Goal: Task Accomplishment & Management: Use online tool/utility

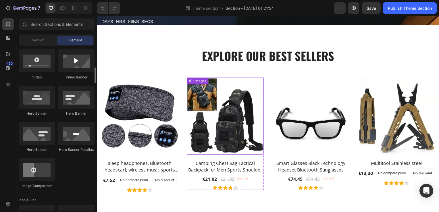
scroll to position [285, 0]
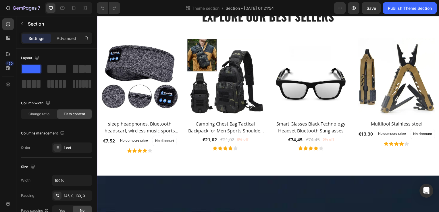
click at [226, 174] on div "Explore Our Best Sellers Heading Row (P) Images sleep headphones, Bluetooth hea…" at bounding box center [269, 81] width 345 height 191
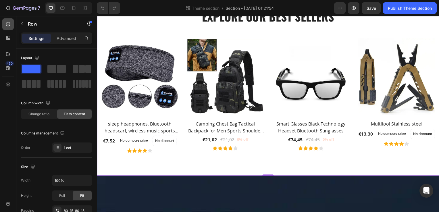
click at [3, 27] on div at bounding box center [7, 23] width 11 height 11
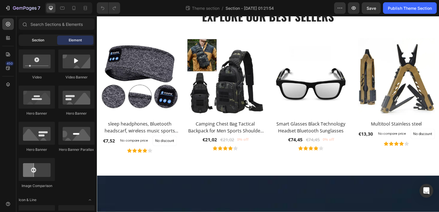
click at [43, 36] on div "Section" at bounding box center [38, 40] width 36 height 9
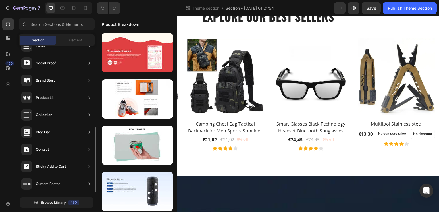
scroll to position [184, 0]
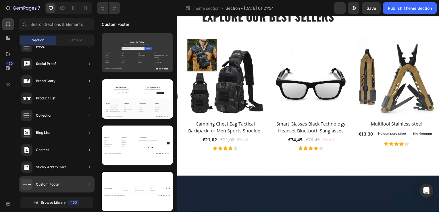
click at [149, 61] on div at bounding box center [137, 52] width 71 height 39
click at [156, 65] on div at bounding box center [137, 52] width 71 height 39
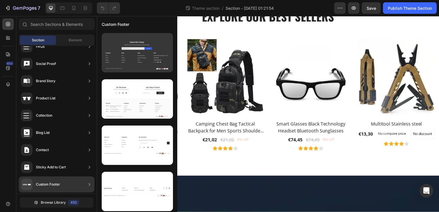
click at [156, 65] on div at bounding box center [137, 52] width 71 height 39
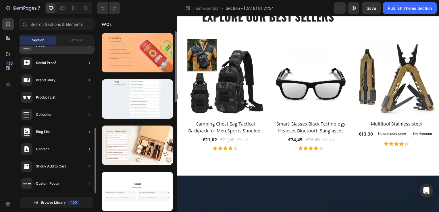
scroll to position [185, 0]
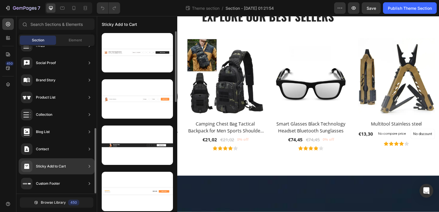
click at [92, 168] on icon at bounding box center [89, 166] width 6 height 6
click at [90, 166] on icon at bounding box center [89, 166] width 6 height 6
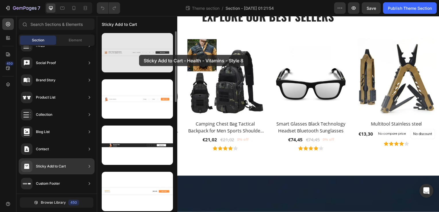
click at [139, 55] on div at bounding box center [137, 52] width 71 height 39
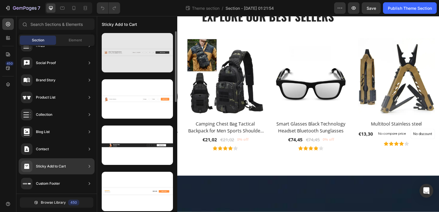
click at [139, 55] on div at bounding box center [137, 52] width 71 height 39
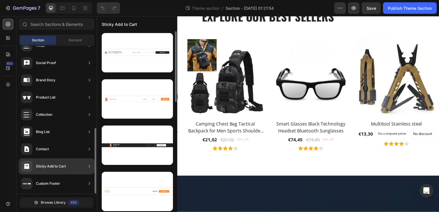
click at [92, 166] on icon at bounding box center [89, 166] width 6 height 6
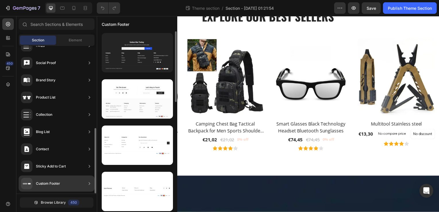
click at [70, 187] on div "Custom Footer" at bounding box center [57, 184] width 76 height 16
click at [73, 193] on div "Hero Section Product Detail Brands Trusted Badges Guarantee Product Breakdown H…" at bounding box center [56, 27] width 80 height 333
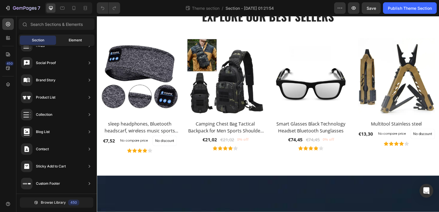
click at [84, 42] on div "Element" at bounding box center [75, 40] width 36 height 9
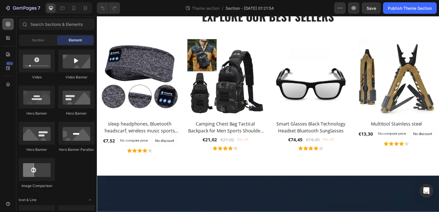
click at [10, 25] on icon at bounding box center [8, 24] width 6 height 6
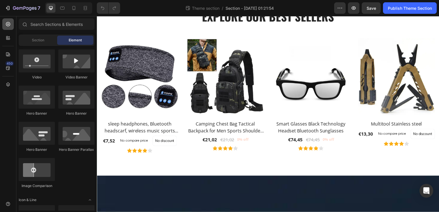
click at [10, 25] on icon at bounding box center [8, 24] width 6 height 6
click at [33, 38] on span "Section" at bounding box center [38, 40] width 12 height 5
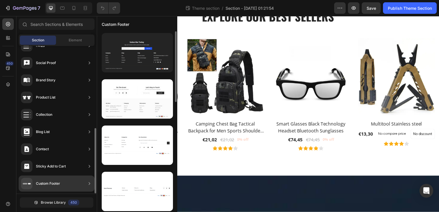
click at [47, 183] on div "Custom Footer" at bounding box center [48, 184] width 24 height 6
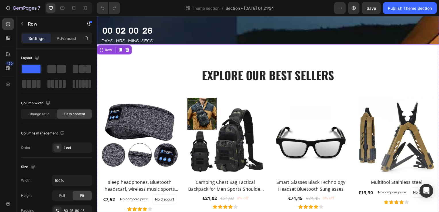
scroll to position [226, 0]
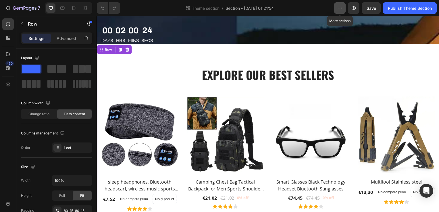
click at [344, 7] on button "button" at bounding box center [339, 7] width 11 height 11
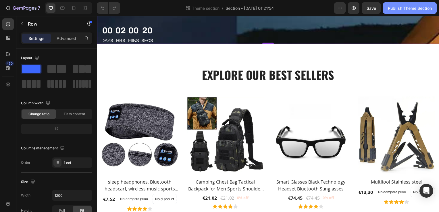
click at [394, 9] on div "Publish Theme Section" at bounding box center [410, 8] width 44 height 6
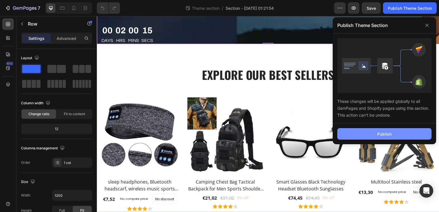
click at [362, 132] on button "Publish" at bounding box center [384, 133] width 94 height 11
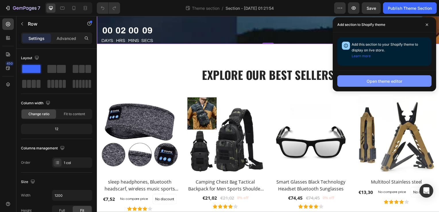
click at [384, 80] on div "Open theme editor" at bounding box center [385, 81] width 36 height 6
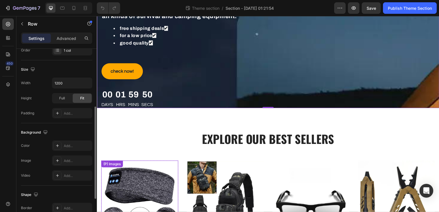
scroll to position [162, 0]
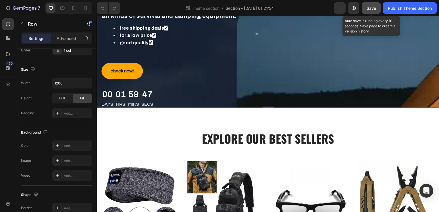
click at [373, 9] on span "Save" at bounding box center [371, 8] width 9 height 5
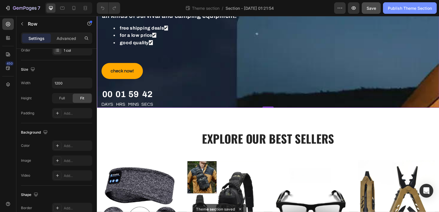
click at [425, 5] on div "Publish Theme Section" at bounding box center [410, 8] width 44 height 6
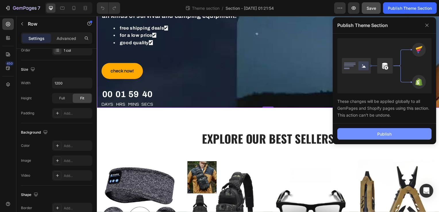
click at [407, 136] on button "Publish" at bounding box center [384, 133] width 94 height 11
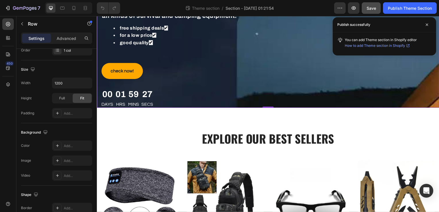
click at [392, 43] on span "How to add Theme section in Shopify" at bounding box center [375, 46] width 60 height 6
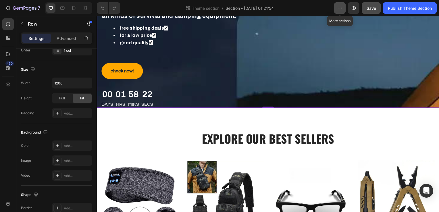
click at [340, 8] on icon "button" at bounding box center [340, 8] width 1 height 1
click at [269, 13] on div "Theme section / Section - [DATE] 01:21:54" at bounding box center [229, 7] width 209 height 11
click at [8, 38] on icon at bounding box center [8, 38] width 6 height 6
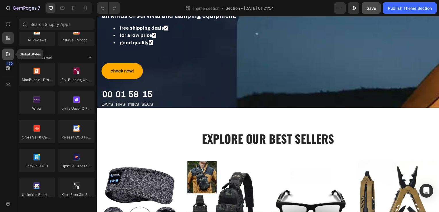
click at [11, 52] on div at bounding box center [7, 54] width 11 height 11
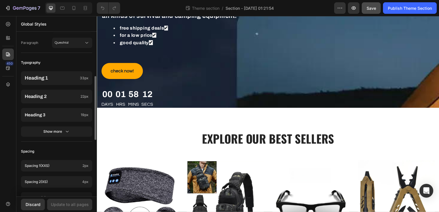
scroll to position [256, 0]
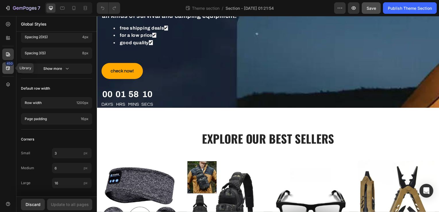
click at [9, 69] on icon at bounding box center [8, 68] width 4 height 4
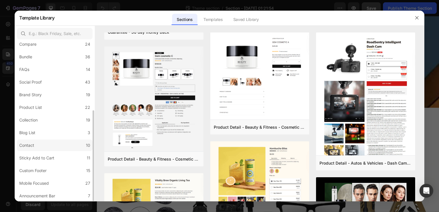
scroll to position [121, 0]
click at [46, 144] on label "Contact 10" at bounding box center [55, 145] width 76 height 11
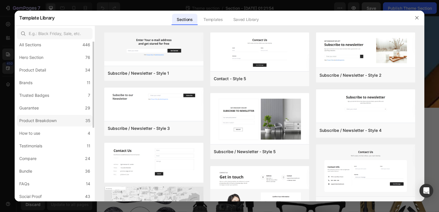
scroll to position [0, 0]
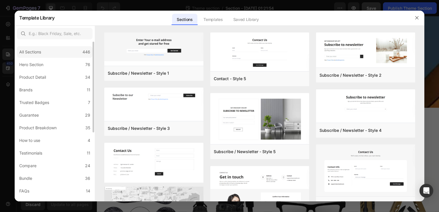
click at [39, 47] on div "All Sections 446" at bounding box center [55, 51] width 76 height 11
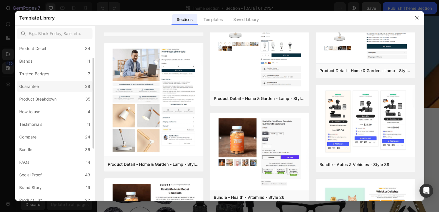
scroll to position [30, 0]
click at [37, 183] on div "Brand Story" at bounding box center [30, 186] width 22 height 7
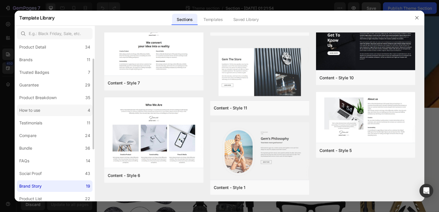
scroll to position [99, 0]
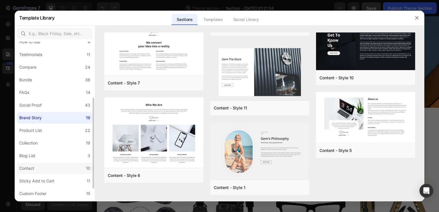
click at [33, 169] on div "Contact" at bounding box center [26, 168] width 15 height 7
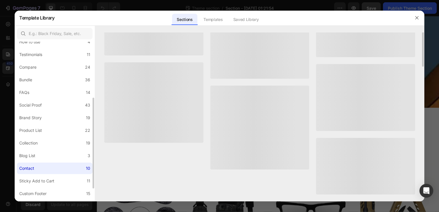
scroll to position [0, 0]
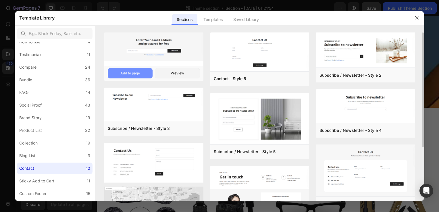
click at [134, 74] on div "Add to page" at bounding box center [130, 73] width 20 height 5
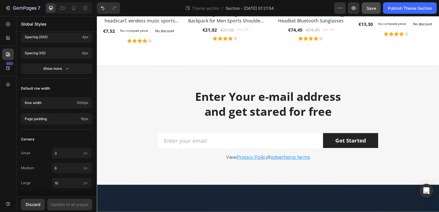
scroll to position [404, 0]
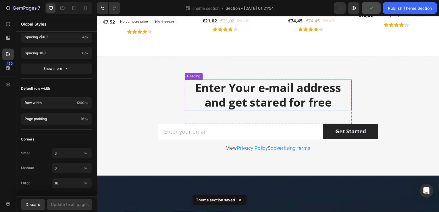
click at [196, 77] on div "Heading" at bounding box center [194, 76] width 16 height 5
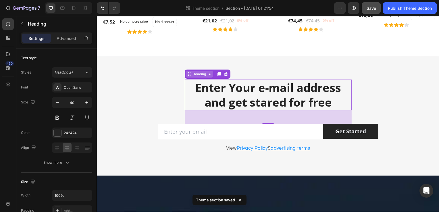
click at [206, 74] on div "Heading" at bounding box center [200, 74] width 16 height 5
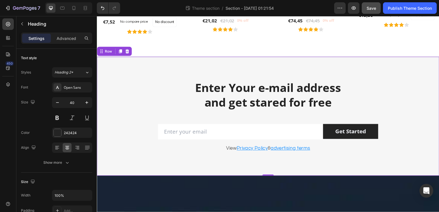
click at [333, 77] on div "Enter Your e-mail address and get stared for free Heading Row Email Field Get S…" at bounding box center [269, 117] width 345 height 120
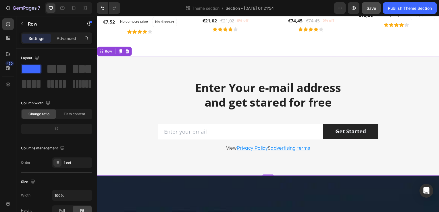
click at [333, 77] on div "Enter Your e-mail address and get stared for free Heading Row Email Field Get S…" at bounding box center [269, 117] width 345 height 120
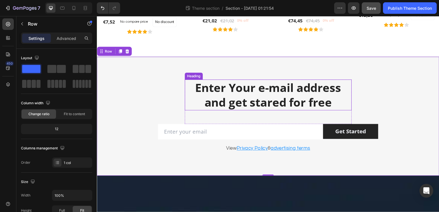
click at [322, 98] on p "Enter Your e-mail address and get stared for free" at bounding box center [269, 96] width 167 height 30
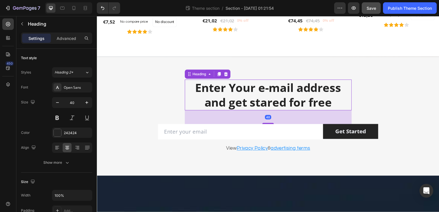
click at [322, 98] on p "Enter Your e-mail address and get stared for free" at bounding box center [269, 96] width 167 height 30
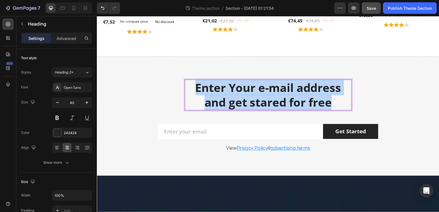
click at [322, 98] on p "Enter Your e-mail address and get stared for free" at bounding box center [269, 96] width 167 height 30
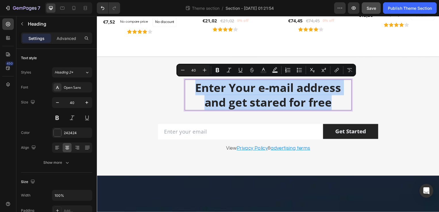
click at [322, 98] on p "Enter Your e-mail address and get stared for free" at bounding box center [269, 96] width 167 height 30
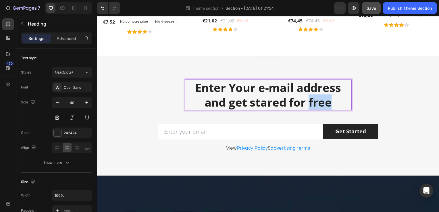
click at [322, 98] on p "Enter Your e-mail address and get stared for free" at bounding box center [269, 96] width 167 height 30
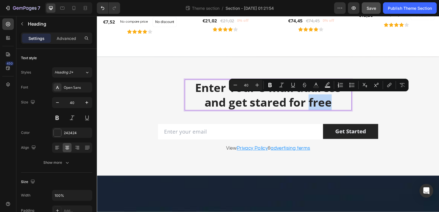
click at [322, 98] on p "Enter Your e-mail address and get stared for free" at bounding box center [269, 96] width 167 height 30
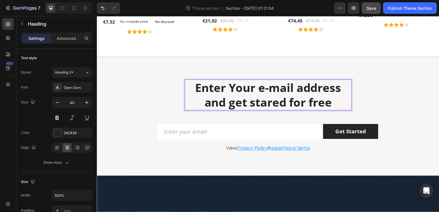
click at [322, 98] on p "Enter Your e-mail address and get stared for free" at bounding box center [269, 96] width 167 height 30
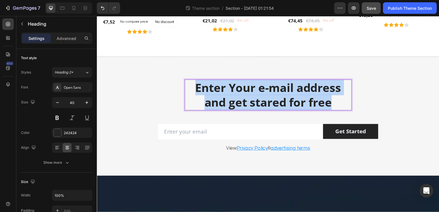
click at [322, 98] on p "Enter Your e-mail address and get stared for free" at bounding box center [269, 96] width 167 height 30
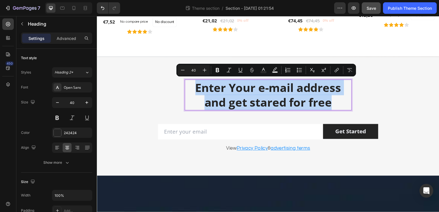
click at [322, 98] on p "Enter Your e-mail address and get stared for free" at bounding box center [269, 96] width 167 height 30
click at [265, 110] on p "Enter Your e-mail address and get stared for free" at bounding box center [269, 96] width 167 height 30
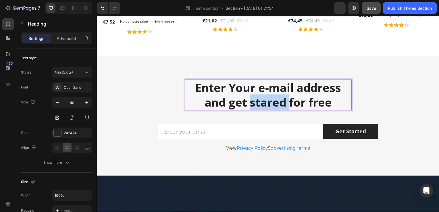
click at [265, 110] on p "Enter Your e-mail address and get stared for free" at bounding box center [269, 96] width 167 height 30
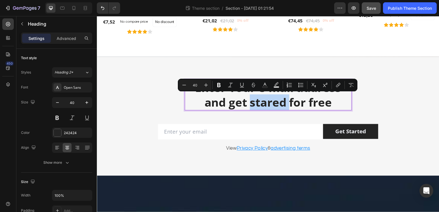
click at [265, 110] on p "Enter Your e-mail address and get stared for free" at bounding box center [269, 96] width 167 height 30
click at [330, 103] on p "Enter Your e-mail address and get stared for free" at bounding box center [269, 96] width 167 height 30
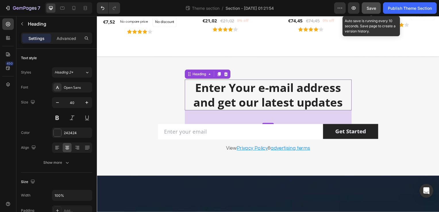
click at [369, 7] on span "Save" at bounding box center [371, 8] width 9 height 5
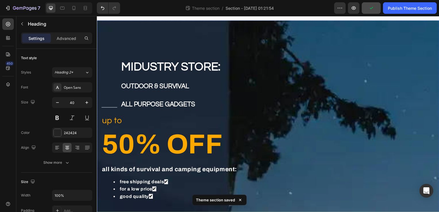
scroll to position [0, 0]
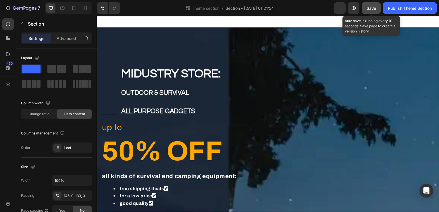
click at [374, 6] on span "Save" at bounding box center [371, 8] width 9 height 5
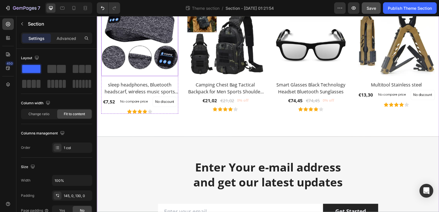
scroll to position [325, 0]
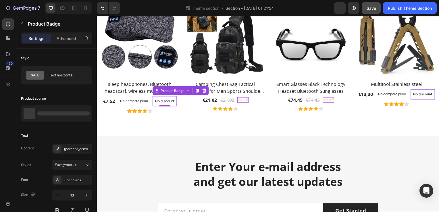
click at [168, 94] on div "Product Badge" at bounding box center [181, 91] width 57 height 9
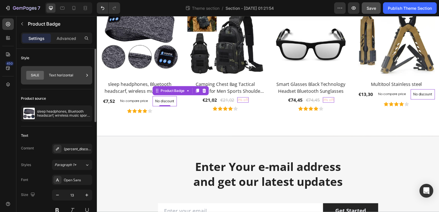
click at [68, 72] on div "Text horizontal" at bounding box center [66, 75] width 35 height 13
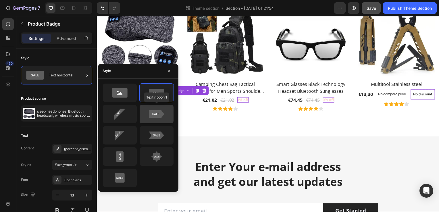
click at [153, 112] on icon at bounding box center [156, 114] width 15 height 8
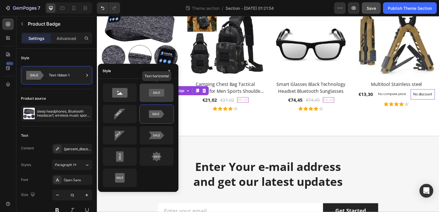
click at [157, 89] on icon at bounding box center [156, 93] width 15 height 8
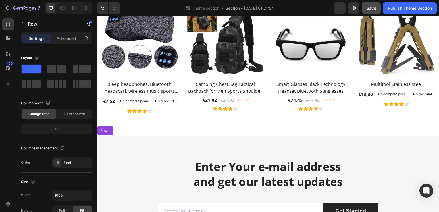
click at [209, 137] on div "Enter Your e-mail address and get our latest updates Heading Row Email Field Ge…" at bounding box center [269, 197] width 345 height 120
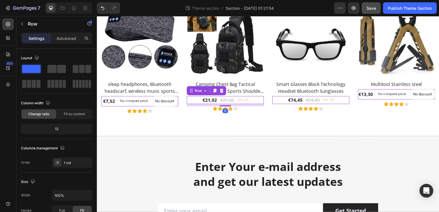
click at [179, 99] on div "€21,02 (P) Price (P) Price €21,02 (P) Price (P) Price 0% off Product Badge Row 8" at bounding box center [140, 102] width 78 height 10
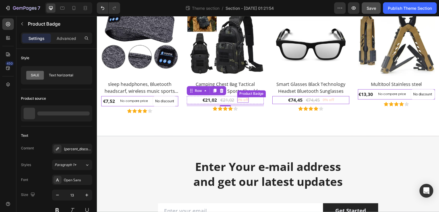
click at [182, 96] on div "Product Badge" at bounding box center [167, 93] width 29 height 7
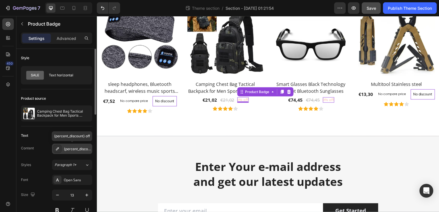
click at [91, 148] on div "{percent_discount} off" at bounding box center [72, 149] width 40 height 10
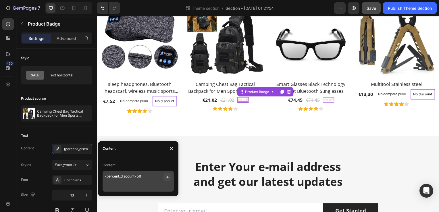
click at [167, 177] on icon "button" at bounding box center [167, 177] width 2 height 2
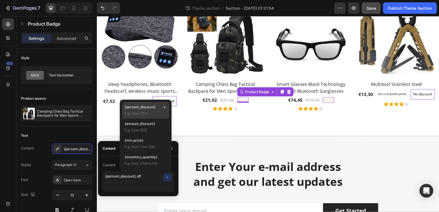
click at [165, 105] on icon at bounding box center [164, 107] width 5 height 5
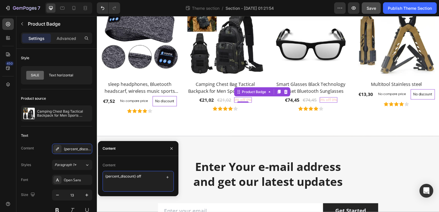
click at [150, 188] on textarea "{percent_discount} off" at bounding box center [138, 181] width 71 height 21
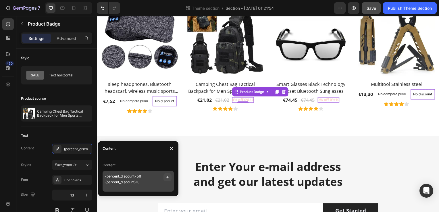
click at [168, 178] on icon "button" at bounding box center [167, 177] width 5 height 5
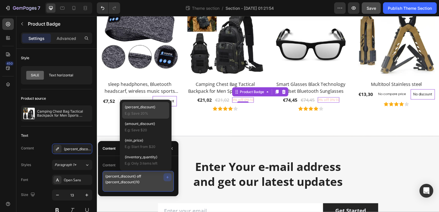
click at [147, 184] on textarea "{percent_discount} off {percent_discount}10" at bounding box center [138, 181] width 71 height 21
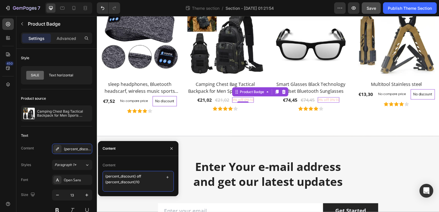
click at [147, 184] on textarea "{percent_discount} off {percent_discount}10" at bounding box center [138, 181] width 71 height 21
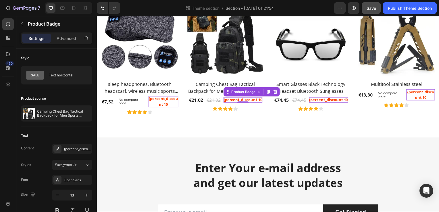
click at [179, 100] on pre "{percent_discount 10" at bounding box center [164, 102] width 30 height 11
click at [97, 16] on icon at bounding box center [97, 16] width 0 height 0
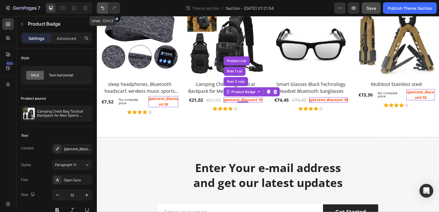
click at [106, 9] on button "Undo/Redo" at bounding box center [102, 7] width 11 height 11
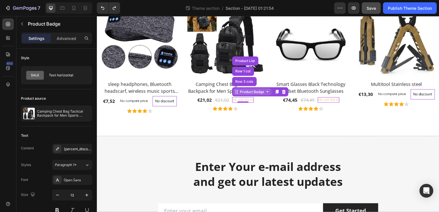
click at [180, 91] on div "Product Badge" at bounding box center [167, 93] width 26 height 5
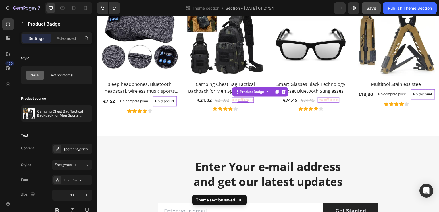
click at [247, 99] on pre "0% off 0%10" at bounding box center [244, 101] width 22 height 6
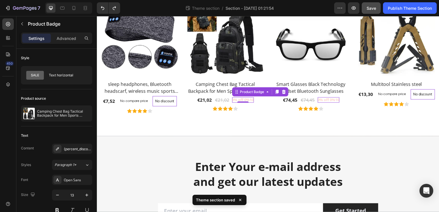
click at [247, 99] on pre "0% off 0%10" at bounding box center [244, 101] width 22 height 6
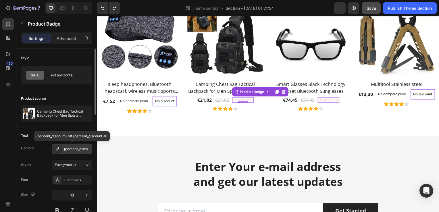
click at [57, 150] on icon at bounding box center [57, 149] width 5 height 5
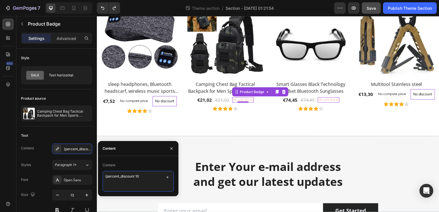
click at [142, 183] on textarea "{percent_discount 10" at bounding box center [138, 181] width 71 height 21
click at [129, 183] on textarea "{percent_discount} off {percent_discount}" at bounding box center [138, 181] width 71 height 21
click at [133, 184] on textarea "{percent_discount} off {percent_discount}" at bounding box center [138, 181] width 71 height 21
click at [134, 184] on textarea "{percent_discount} off {percent_discount}" at bounding box center [138, 181] width 71 height 21
click at [134, 177] on textarea "{percent_discount} off }" at bounding box center [138, 181] width 71 height 21
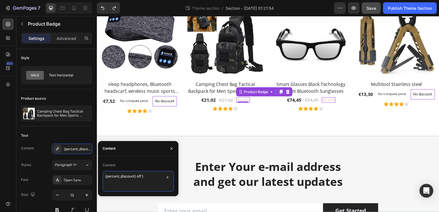
drag, startPoint x: 135, startPoint y: 179, endPoint x: 108, endPoint y: 174, distance: 27.4
click at [108, 174] on textarea "{percent_discount} off }" at bounding box center [138, 181] width 71 height 21
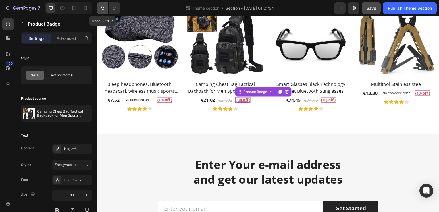
click at [104, 8] on icon "Undo/Redo" at bounding box center [102, 8] width 3 height 4
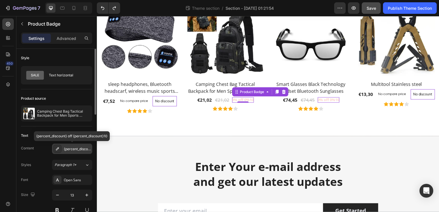
click at [74, 149] on div "{percent_discount} off {percent_discount}10" at bounding box center [77, 149] width 27 height 5
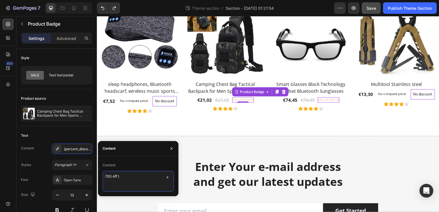
click at [140, 182] on textarea "{10} off }" at bounding box center [138, 181] width 71 height 21
click at [130, 175] on textarea "{percent_discount} off {percent_discount}" at bounding box center [138, 181] width 71 height 21
click at [112, 177] on textarea "{20} off {percent_discount}" at bounding box center [138, 181] width 71 height 21
click at [105, 179] on textarea "{20 off {percent_discount}" at bounding box center [138, 181] width 71 height 21
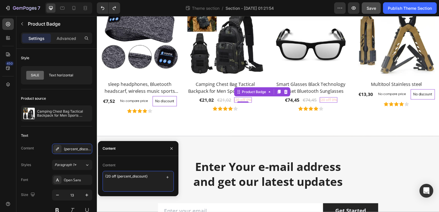
click at [106, 177] on textarea "{20 off {percent_discount}" at bounding box center [138, 181] width 71 height 21
click at [115, 178] on textarea "20 off {percent_discount}" at bounding box center [138, 181] width 71 height 21
click at [111, 177] on textarea "20 {percent_discount}" at bounding box center [138, 181] width 71 height 21
drag, startPoint x: 109, startPoint y: 175, endPoint x: 98, endPoint y: 175, distance: 11.2
click at [98, 175] on div "Content 20 {percent_discount}" at bounding box center [138, 176] width 80 height 31
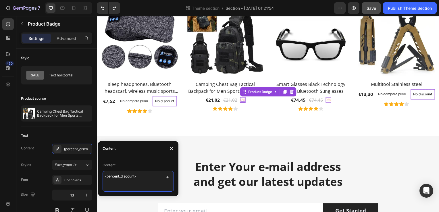
click at [133, 178] on textarea "{percent_discount}" at bounding box center [138, 181] width 71 height 21
click at [108, 176] on textarea "{percent_discount}" at bounding box center [138, 181] width 71 height 21
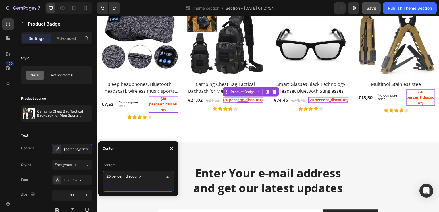
click at [138, 177] on textarea "{20 percent_discount}" at bounding box center [138, 181] width 71 height 21
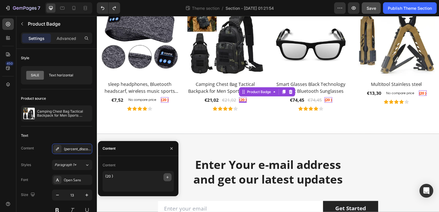
click at [164, 179] on button "button" at bounding box center [167, 177] width 8 height 8
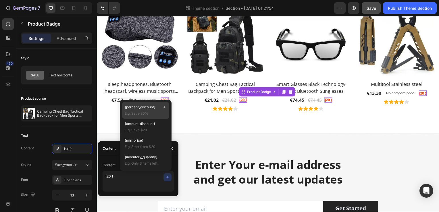
click at [151, 111] on span "E.g: Save 20%" at bounding box center [146, 113] width 42 height 5
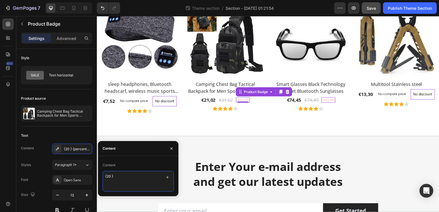
click at [113, 179] on textarea "{20 }" at bounding box center [138, 181] width 71 height 21
click at [107, 176] on textarea "{20 {percent_discount}" at bounding box center [138, 181] width 71 height 21
type textarea "20 {percent_discount}"
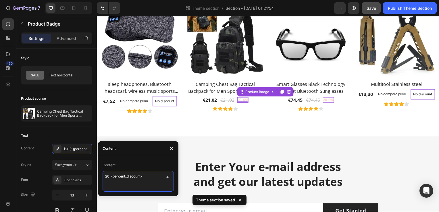
click at [111, 175] on textarea "20 {percent_discount}" at bounding box center [138, 181] width 71 height 21
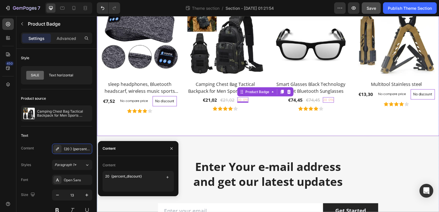
click at [281, 122] on div "Explore Our Best Sellers Heading Row (P) Images sleep headphones, Bluetooth hea…" at bounding box center [269, 41] width 345 height 191
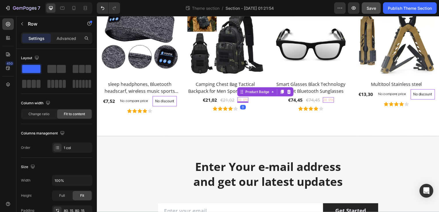
click at [246, 99] on pre "20 0%" at bounding box center [243, 101] width 11 height 6
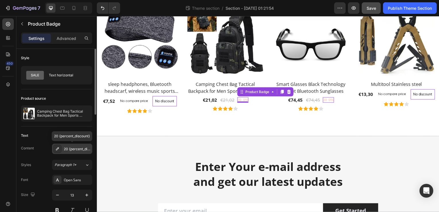
click at [80, 144] on div "20 {percent_discount}" at bounding box center [72, 149] width 40 height 10
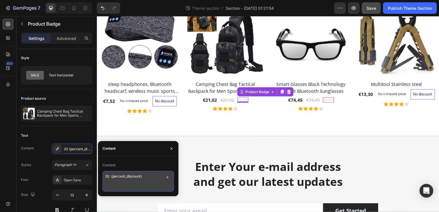
click at [109, 180] on textarea "20 {percent_discount}" at bounding box center [138, 181] width 71 height 21
click at [169, 180] on button "button" at bounding box center [167, 177] width 8 height 8
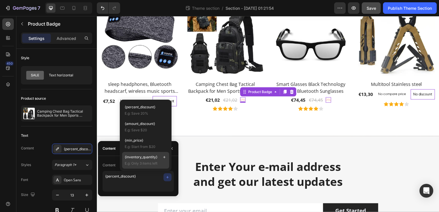
click at [164, 158] on icon at bounding box center [164, 157] width 2 height 2
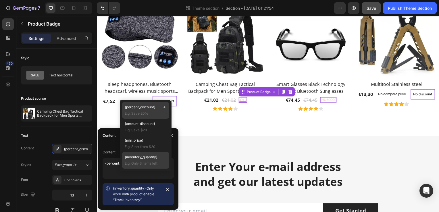
click at [148, 105] on span "{percent_discount}" at bounding box center [140, 107] width 31 height 5
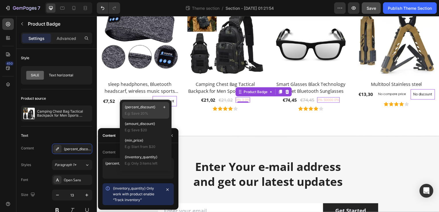
click at [149, 111] on span "E.g: Save 20%" at bounding box center [146, 113] width 42 height 5
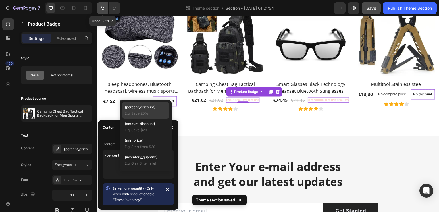
click at [107, 5] on button "Undo/Redo" at bounding box center [102, 7] width 11 height 11
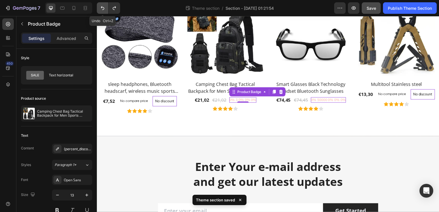
click at [107, 5] on button "Undo/Redo" at bounding box center [102, 7] width 11 height 11
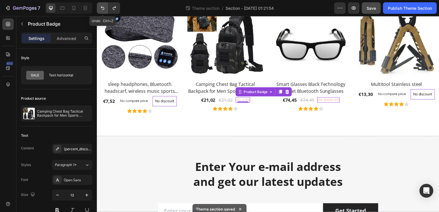
click at [107, 5] on button "Undo/Redo" at bounding box center [102, 7] width 11 height 11
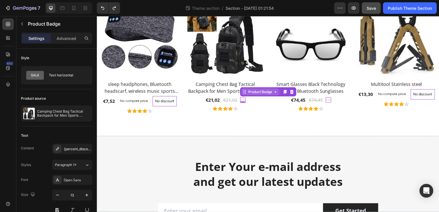
click at [97, 16] on icon at bounding box center [97, 16] width 0 height 0
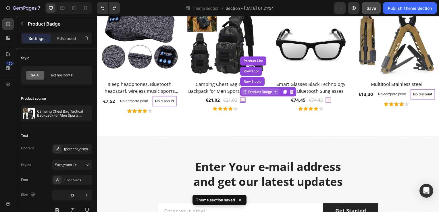
click at [97, 16] on icon at bounding box center [97, 16] width 0 height 0
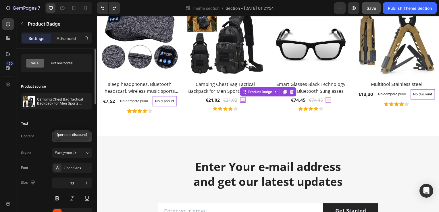
scroll to position [15, 0]
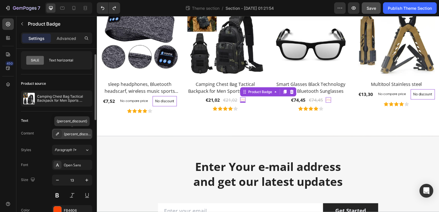
click at [81, 137] on div "{percent_discount}" at bounding box center [72, 134] width 40 height 10
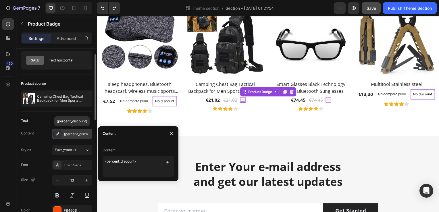
click at [81, 137] on div "{percent_discount}" at bounding box center [72, 134] width 40 height 10
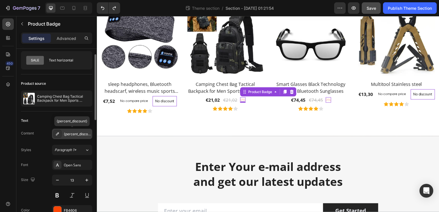
click at [81, 137] on div "{percent_discount}" at bounding box center [72, 134] width 40 height 10
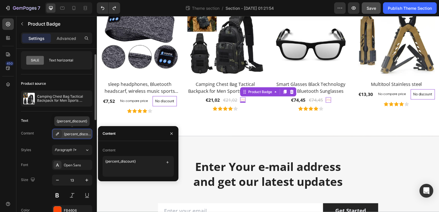
click at [58, 132] on icon at bounding box center [57, 133] width 3 height 3
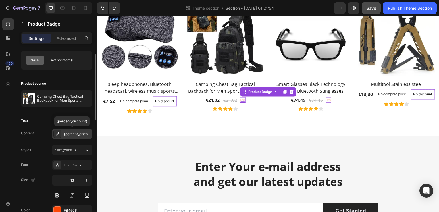
click at [58, 132] on icon at bounding box center [57, 133] width 3 height 3
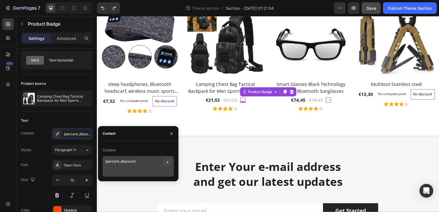
click at [168, 164] on icon "button" at bounding box center [167, 162] width 5 height 5
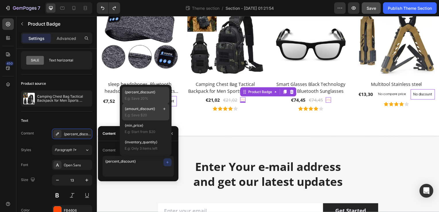
click at [142, 111] on div "{amount_discount} E.g: Save $20" at bounding box center [146, 111] width 42 height 11
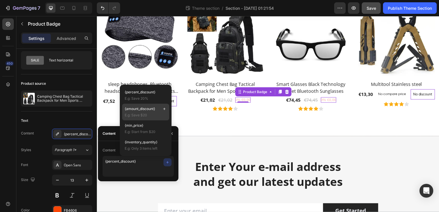
click at [150, 109] on span "{amount_discount}" at bounding box center [140, 108] width 30 height 5
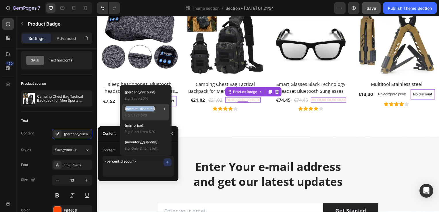
scroll to position [7, 0]
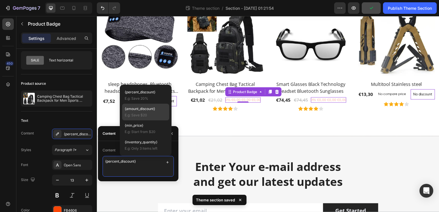
click at [136, 173] on textarea "{percent_discount}" at bounding box center [138, 166] width 71 height 21
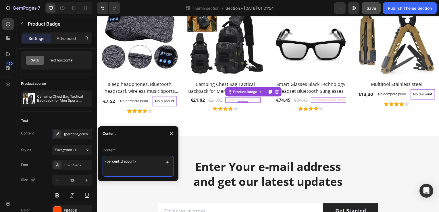
drag, startPoint x: 136, startPoint y: 173, endPoint x: 105, endPoint y: 165, distance: 32.4
click at [105, 165] on textarea "{percent_discount}" at bounding box center [138, 166] width 71 height 21
drag, startPoint x: 136, startPoint y: 170, endPoint x: 149, endPoint y: 173, distance: 13.0
click at [149, 173] on textarea "{percent_discount} {amount_discount}" at bounding box center [138, 166] width 71 height 21
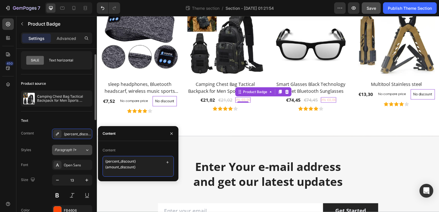
drag, startPoint x: 141, startPoint y: 161, endPoint x: 90, endPoint y: 148, distance: 53.4
click at [90, 148] on div "450 Sections(10) Elements(81) Section Element Hero Section Product Detail Brand…" at bounding box center [48, 114] width 97 height 196
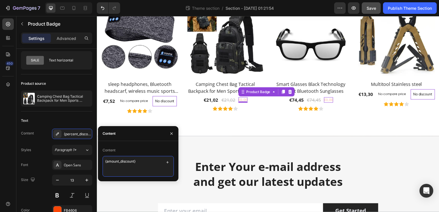
click at [126, 163] on textarea "{amount_discount}" at bounding box center [138, 166] width 71 height 21
click at [106, 162] on textarea "{amount_discount}" at bounding box center [138, 166] width 71 height 21
type textarea "{amount_discount}"
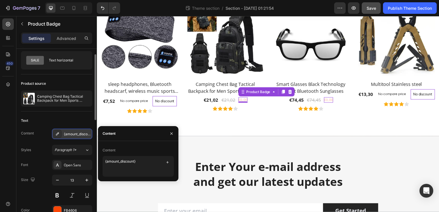
click at [57, 133] on icon at bounding box center [57, 133] width 3 height 3
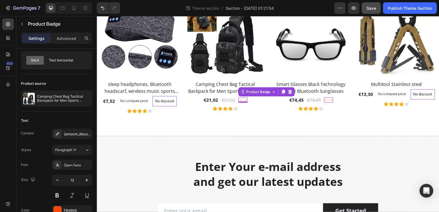
click at [182, 96] on div "Product Badge" at bounding box center [167, 93] width 29 height 7
click at [180, 93] on div "Product Badge" at bounding box center [167, 93] width 26 height 5
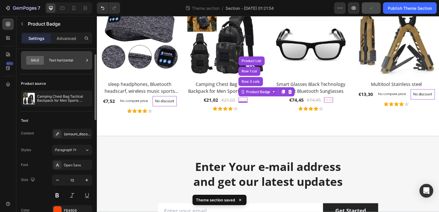
click at [36, 64] on icon at bounding box center [35, 60] width 18 height 9
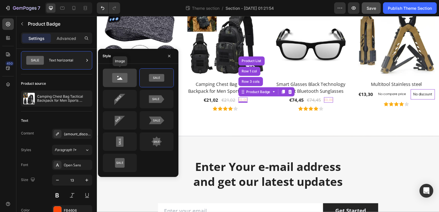
click at [117, 86] on div at bounding box center [120, 78] width 34 height 18
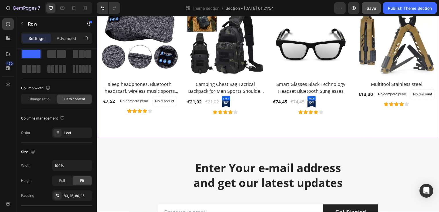
click at [262, 122] on div "Explore Our Best Sellers Heading Row (P) Images sleep headphones, Bluetooth hea…" at bounding box center [269, 42] width 345 height 192
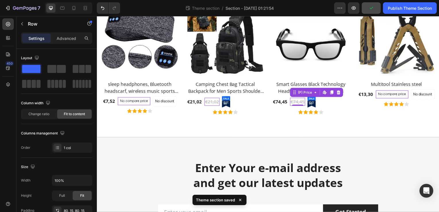
click at [220, 99] on div "€74,45" at bounding box center [212, 103] width 15 height 8
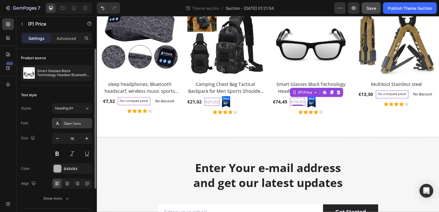
click at [64, 125] on div "Open Sans" at bounding box center [77, 123] width 27 height 5
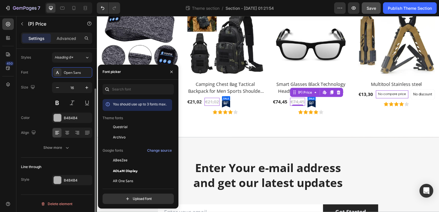
scroll to position [50, 0]
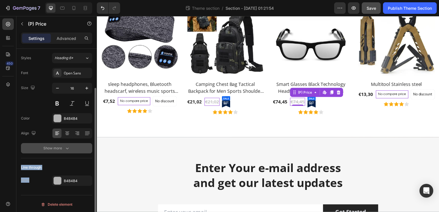
drag, startPoint x: 38, startPoint y: 189, endPoint x: 63, endPoint y: 150, distance: 46.6
click at [63, 150] on div "Product source Smart Glasses Black Technology Headset Bluetooth Sunglasses Text…" at bounding box center [56, 95] width 71 height 192
click at [63, 150] on div "Show more" at bounding box center [56, 148] width 27 height 6
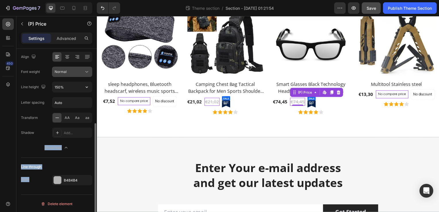
scroll to position [126, 0]
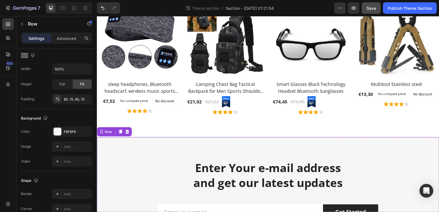
click at [148, 152] on div "Enter Your e-mail address and get our latest updates Heading Row Email Field Ge…" at bounding box center [269, 198] width 345 height 120
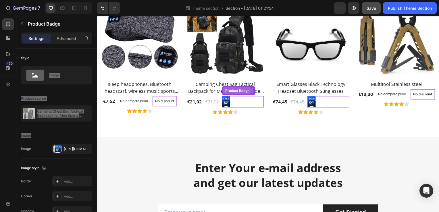
click at [182, 95] on div "Product Badge" at bounding box center [167, 93] width 29 height 7
click at [97, 16] on icon at bounding box center [97, 16] width 0 height 0
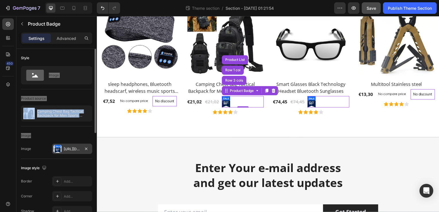
click at [70, 149] on div "[URL][DOMAIN_NAME]" at bounding box center [72, 149] width 17 height 5
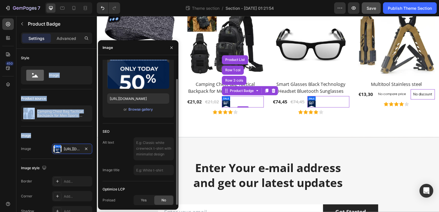
scroll to position [22, 0]
click at [140, 202] on div "Yes" at bounding box center [143, 200] width 19 height 9
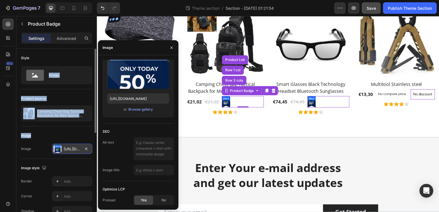
click at [86, 152] on div at bounding box center [86, 148] width 7 height 7
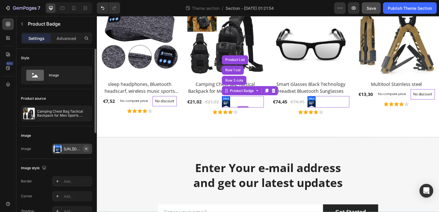
click at [86, 148] on icon "button" at bounding box center [86, 148] width 2 height 2
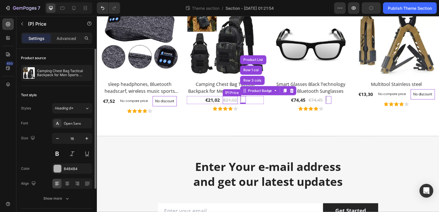
click at [229, 99] on div "€21,02" at bounding box center [231, 101] width 15 height 8
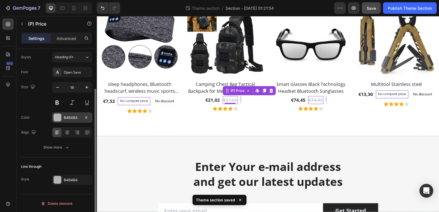
scroll to position [0, 0]
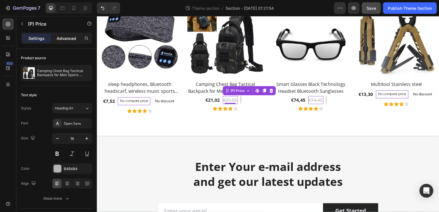
click at [68, 35] on p "Advanced" at bounding box center [67, 38] width 20 height 6
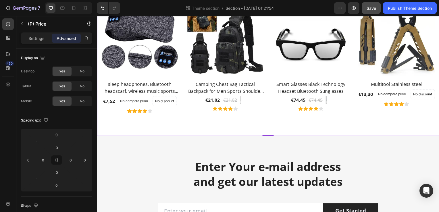
click at [279, 123] on div "Explore Our Best Sellers Heading Row (P) Images sleep headphones, Bluetooth hea…" at bounding box center [269, 41] width 345 height 191
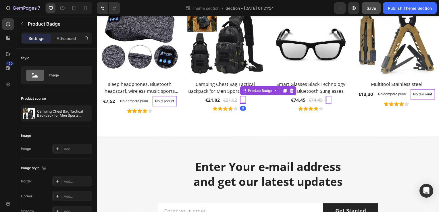
click at [241, 101] on div at bounding box center [241, 101] width 1 height 8
click at [97, 16] on icon at bounding box center [97, 16] width 0 height 0
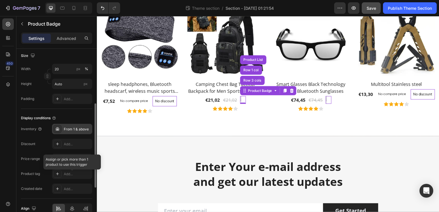
scroll to position [180, 0]
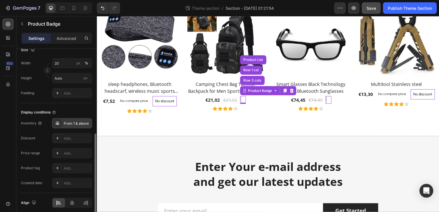
click at [65, 126] on div "From 1 & above" at bounding box center [72, 123] width 40 height 10
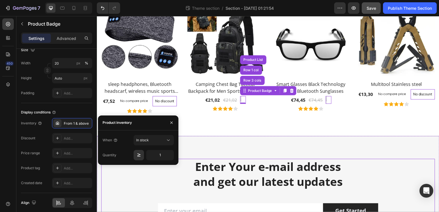
click at [122, 207] on div "Enter Your e-mail address and get our latest updates Heading Row Email Field Ge…" at bounding box center [269, 197] width 336 height 74
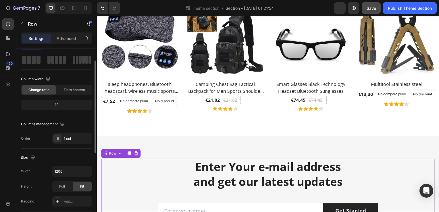
scroll to position [24, 0]
click at [62, 137] on div "1 col" at bounding box center [72, 139] width 40 height 10
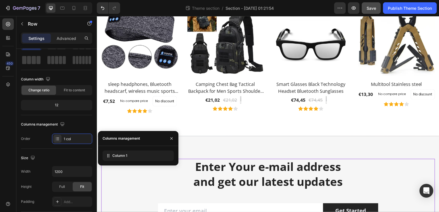
click at [49, 155] on div "Size" at bounding box center [56, 157] width 71 height 9
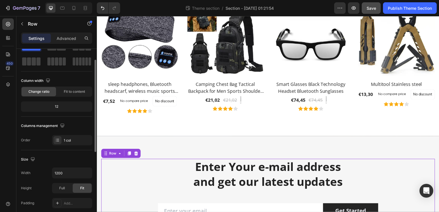
scroll to position [0, 0]
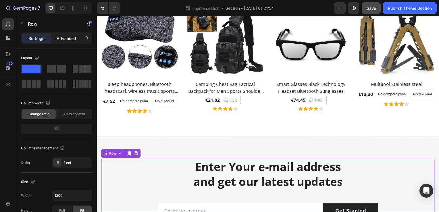
click at [71, 39] on p "Advanced" at bounding box center [67, 38] width 20 height 6
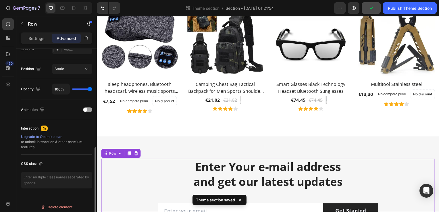
scroll to position [203, 0]
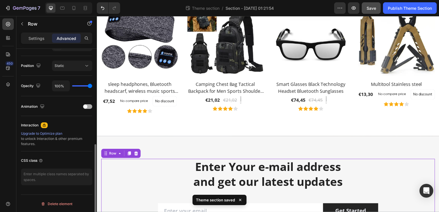
click at [85, 110] on div "Animation" at bounding box center [56, 106] width 71 height 9
click at [87, 107] on div at bounding box center [87, 107] width 9 height 4
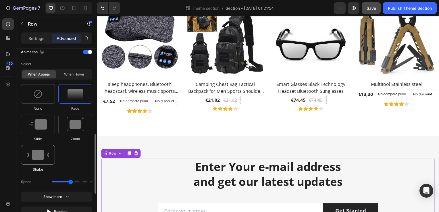
scroll to position [257, 0]
click at [40, 121] on img at bounding box center [38, 124] width 18 height 10
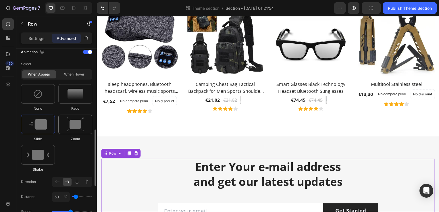
click at [69, 122] on img at bounding box center [75, 124] width 17 height 15
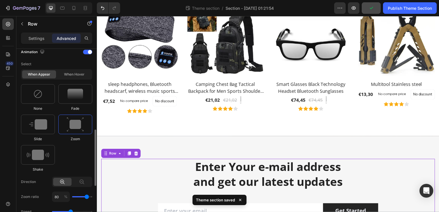
click at [83, 174] on div "Select When appear When hover None Fade Slide Zoom Shake Direction Zoom ratio 8…" at bounding box center [56, 153] width 71 height 188
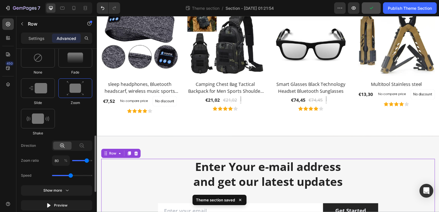
scroll to position [293, 0]
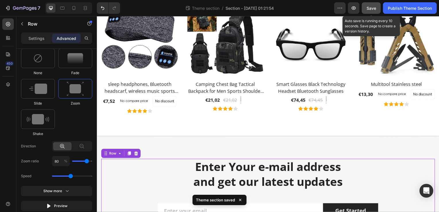
click at [367, 8] on span "Save" at bounding box center [371, 8] width 9 height 5
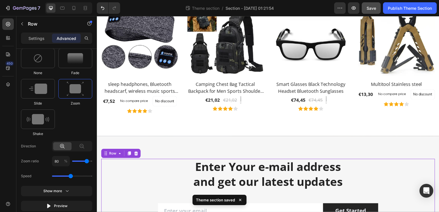
scroll to position [404, 0]
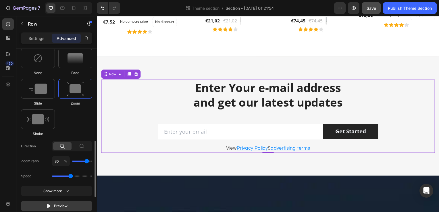
click at [50, 207] on icon "button" at bounding box center [49, 206] width 6 height 6
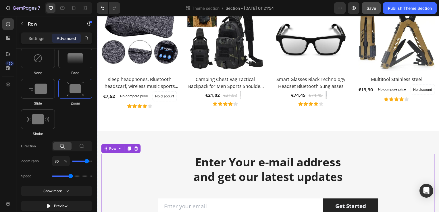
scroll to position [331, 0]
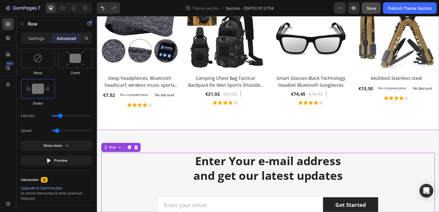
click at [184, 108] on div "Explore Our Best Sellers Heading Row (P) Images sleep headphones, Bluetooth hea…" at bounding box center [269, 35] width 345 height 191
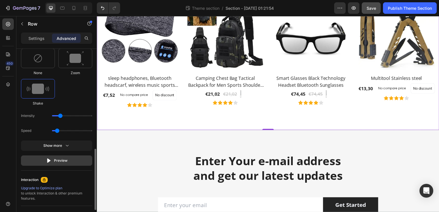
click at [68, 161] on button "Preview" at bounding box center [56, 160] width 71 height 10
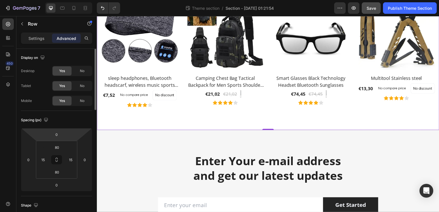
scroll to position [0, 0]
click at [86, 41] on div at bounding box center [86, 38] width 9 height 9
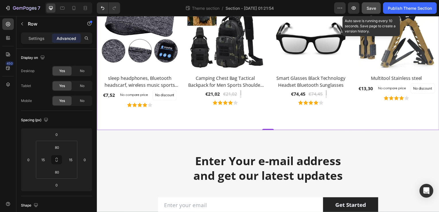
click at [375, 6] on span "Save" at bounding box center [371, 8] width 9 height 5
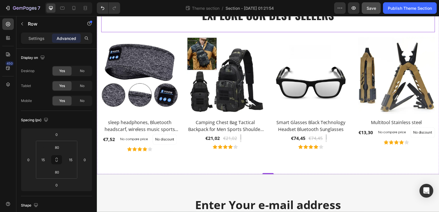
scroll to position [287, 0]
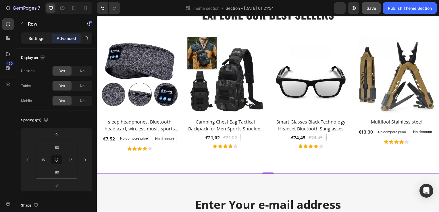
click at [29, 40] on p "Settings" at bounding box center [36, 38] width 16 height 6
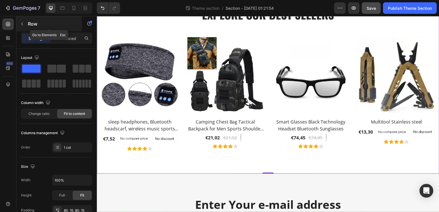
click at [22, 26] on icon "button" at bounding box center [22, 24] width 5 height 5
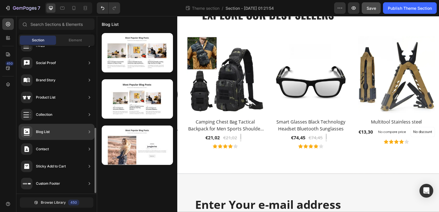
scroll to position [185, 0]
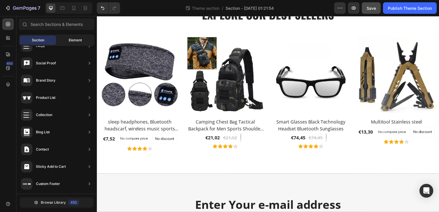
click at [66, 44] on div "Element" at bounding box center [75, 40] width 36 height 9
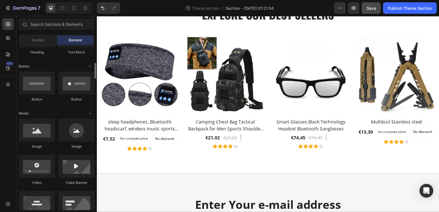
scroll to position [123, 0]
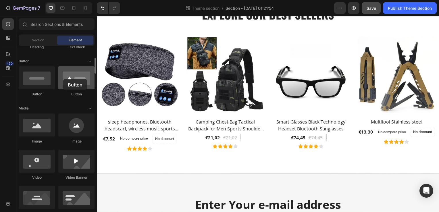
click at [63, 79] on div at bounding box center [76, 77] width 36 height 23
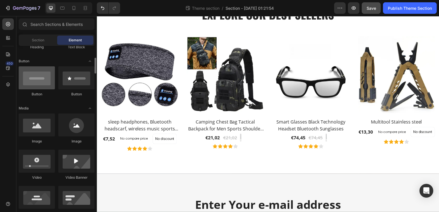
click at [36, 84] on div at bounding box center [37, 77] width 36 height 23
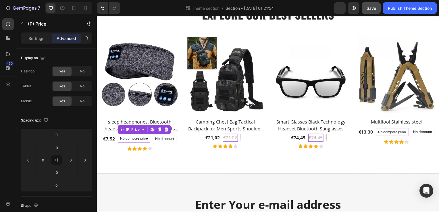
click at [141, 140] on p "No compare price" at bounding box center [134, 139] width 28 height 3
click at [142, 130] on icon at bounding box center [143, 130] width 2 height 1
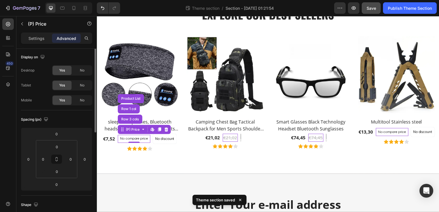
scroll to position [0, 0]
click at [41, 38] on p "Settings" at bounding box center [36, 38] width 16 height 6
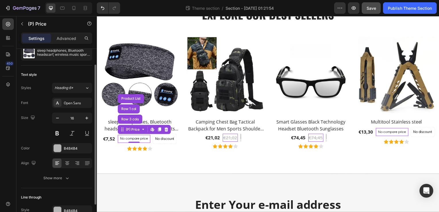
scroll to position [51, 0]
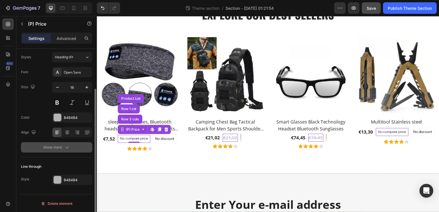
click at [67, 146] on icon "button" at bounding box center [67, 148] width 6 height 6
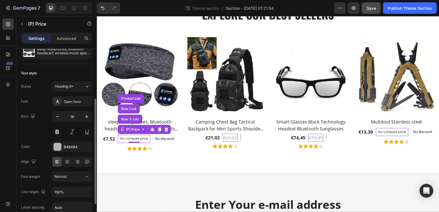
scroll to position [0, 0]
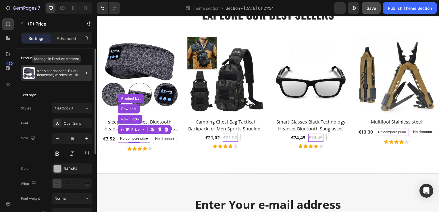
click at [55, 73] on p "sleep headphones, Bluetooth headscarf, wireless music sports headband, built-in…" at bounding box center [63, 73] width 53 height 8
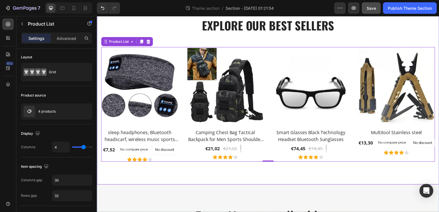
scroll to position [276, 0]
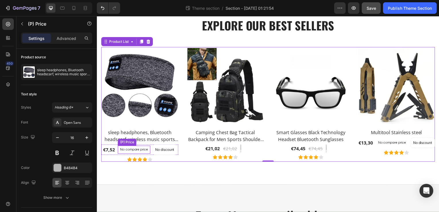
click at [127, 146] on div "No compare price (P) Price" at bounding box center [134, 151] width 33 height 10
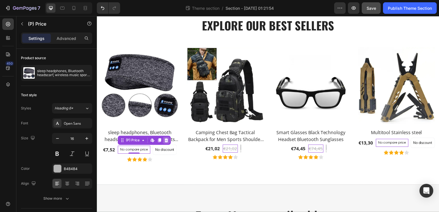
click at [166, 140] on icon at bounding box center [167, 141] width 4 height 4
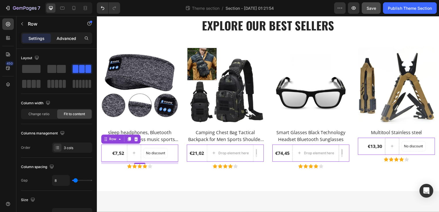
click at [72, 39] on p "Advanced" at bounding box center [67, 38] width 20 height 6
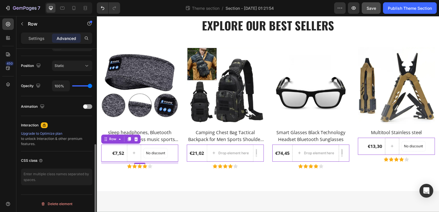
scroll to position [203, 0]
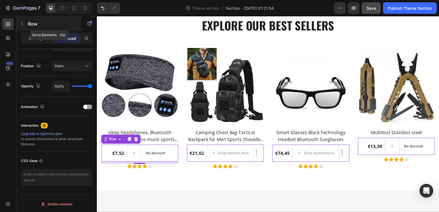
click at [33, 22] on p "Row" at bounding box center [52, 23] width 49 height 7
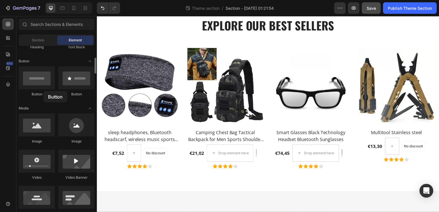
click at [43, 91] on div "Button" at bounding box center [37, 81] width 36 height 30
click at [136, 155] on div at bounding box center [134, 154] width 14 height 9
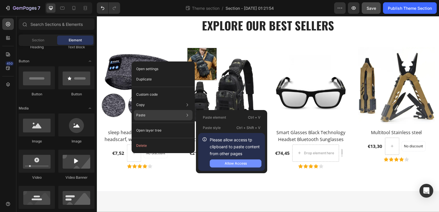
click at [230, 161] on div "Allow Access" at bounding box center [236, 163] width 22 height 5
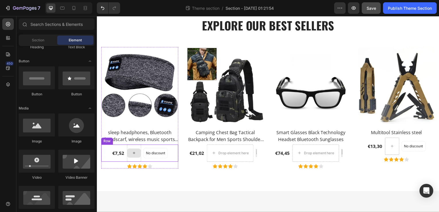
click at [138, 155] on div at bounding box center [134, 154] width 14 height 9
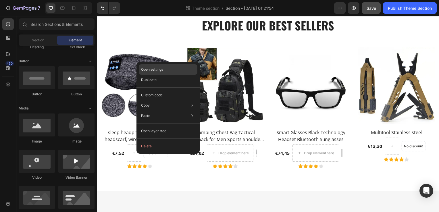
click at [163, 72] on div "Open settings" at bounding box center [168, 69] width 59 height 10
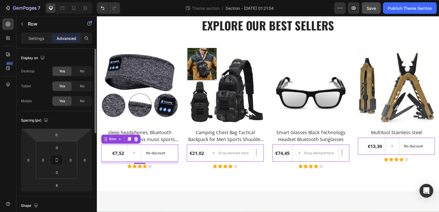
scroll to position [0, 0]
click at [44, 37] on p "Settings" at bounding box center [36, 38] width 16 height 6
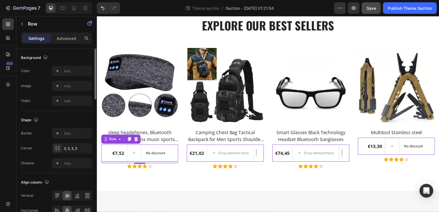
scroll to position [236, 0]
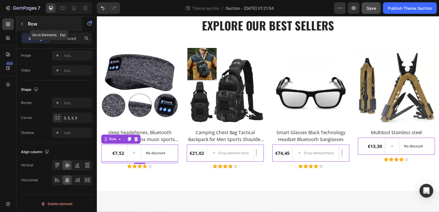
click at [21, 27] on button "button" at bounding box center [22, 23] width 9 height 9
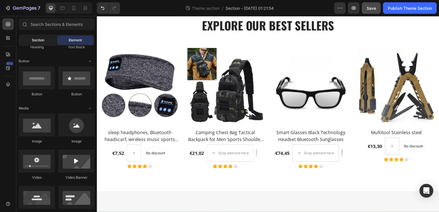
click at [41, 42] on span "Section" at bounding box center [38, 40] width 12 height 5
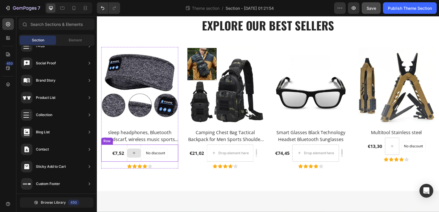
click at [138, 154] on div at bounding box center [134, 154] width 14 height 9
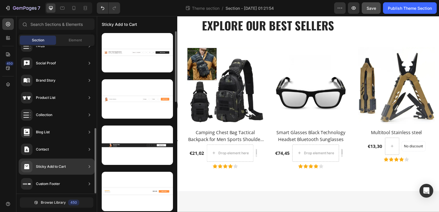
click at [42, 164] on div "Sticky Add to Cart" at bounding box center [51, 167] width 30 height 6
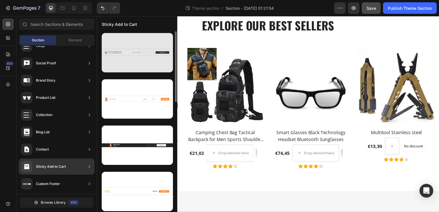
click at [146, 53] on div at bounding box center [137, 52] width 71 height 39
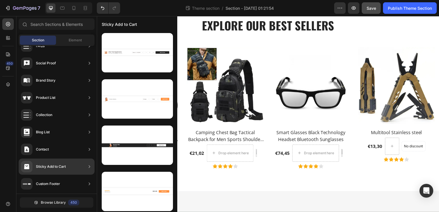
drag, startPoint x: 146, startPoint y: 53, endPoint x: 148, endPoint y: 20, distance: 33.7
click at [148, 20] on div "Sticky Add to Cart" at bounding box center [137, 23] width 80 height 15
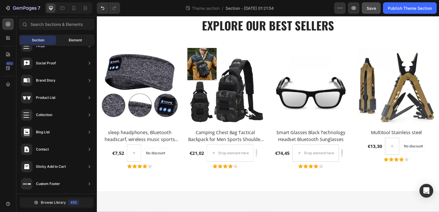
click at [78, 36] on div "Element" at bounding box center [75, 40] width 36 height 9
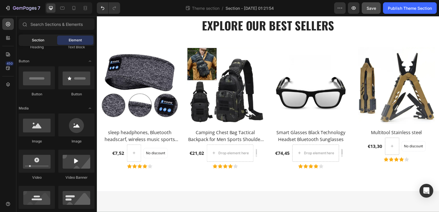
click at [54, 38] on div "Section" at bounding box center [38, 40] width 36 height 9
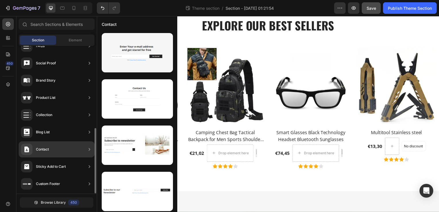
scroll to position [185, 0]
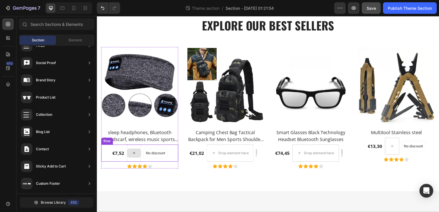
click at [136, 153] on div at bounding box center [134, 154] width 14 height 9
click at [135, 153] on icon at bounding box center [134, 154] width 5 height 5
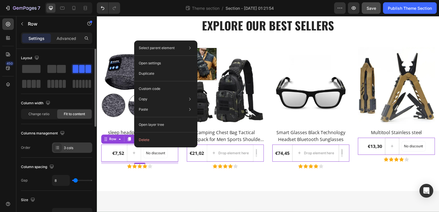
click at [68, 147] on div "3 cols" at bounding box center [77, 147] width 27 height 5
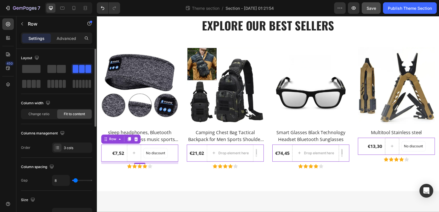
click at [57, 152] on div "3 cols" at bounding box center [72, 147] width 40 height 10
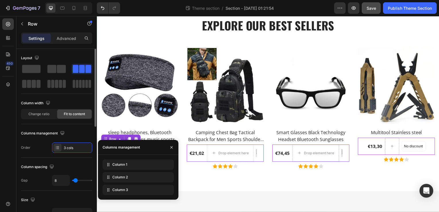
drag, startPoint x: 109, startPoint y: 165, endPoint x: 48, endPoint y: 200, distance: 70.9
click at [48, 200] on div "Size" at bounding box center [56, 199] width 71 height 9
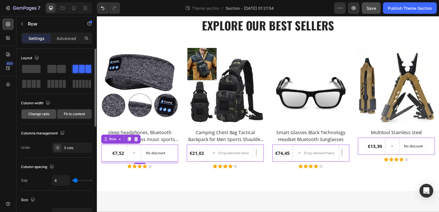
click at [44, 118] on div "Change ratio" at bounding box center [39, 113] width 34 height 9
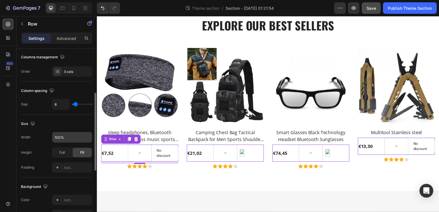
scroll to position [95, 0]
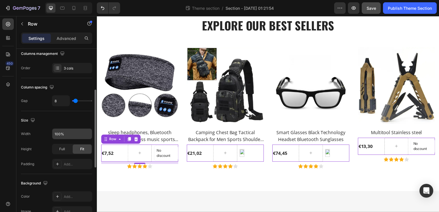
click at [74, 160] on div "Add..." at bounding box center [72, 164] width 40 height 10
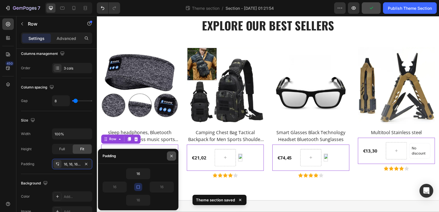
click at [172, 158] on icon "button" at bounding box center [171, 156] width 5 height 5
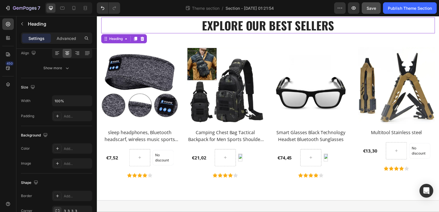
click at [154, 30] on p "Explore Our Best Sellers" at bounding box center [269, 25] width 335 height 15
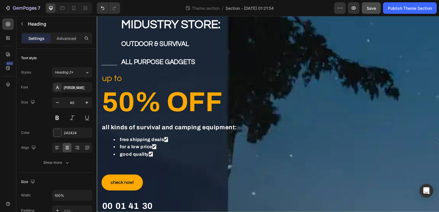
scroll to position [49, 0]
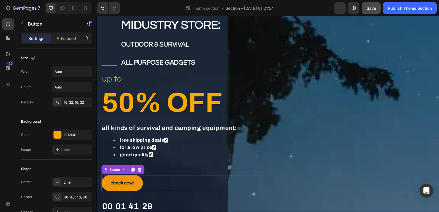
click at [134, 186] on button "check now!" at bounding box center [122, 184] width 42 height 16
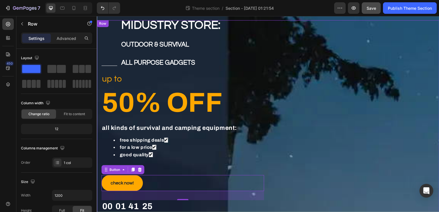
click at [271, 123] on div "Title Line midustry store: outdoor & survival all purpose gadgets Text block Ro…" at bounding box center [269, 120] width 345 height 201
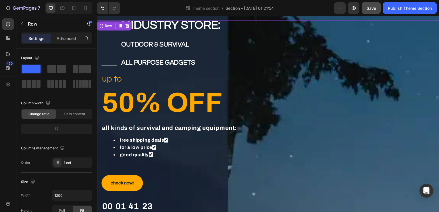
click at [341, 101] on div "Title Line midustry store: outdoor & survival all purpose gadgets Text block Ro…" at bounding box center [269, 120] width 345 height 201
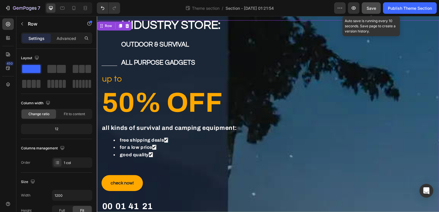
click at [377, 6] on button "Save" at bounding box center [371, 7] width 19 height 11
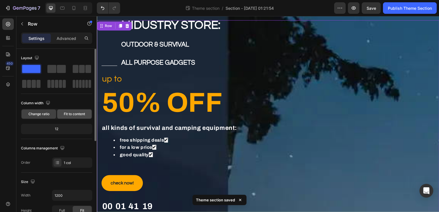
click at [76, 115] on span "Fit to content" at bounding box center [74, 113] width 21 height 5
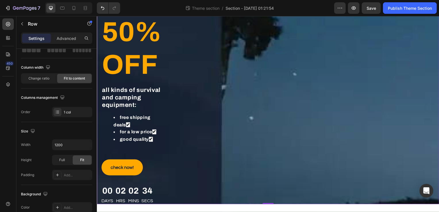
scroll to position [160, 0]
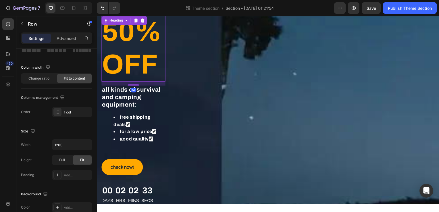
click at [110, 82] on p "50% OFF" at bounding box center [133, 49] width 63 height 66
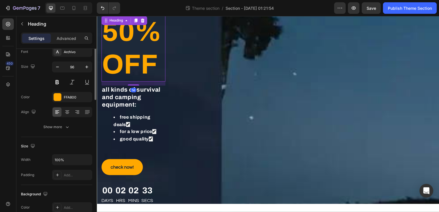
scroll to position [0, 0]
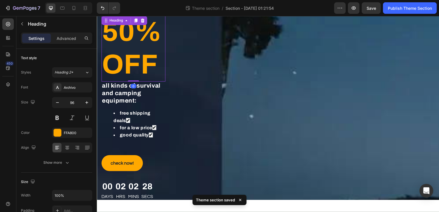
drag, startPoint x: 133, startPoint y: 126, endPoint x: 129, endPoint y: 73, distance: 53.3
click at [129, 73] on div "50% OFF Heading 0" at bounding box center [133, 48] width 64 height 67
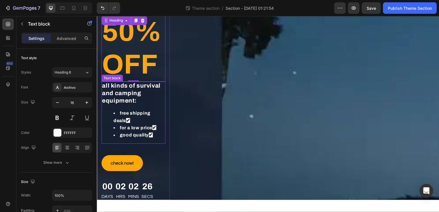
click at [145, 106] on p "all kinds of survival and camping equipment:" at bounding box center [133, 94] width 63 height 23
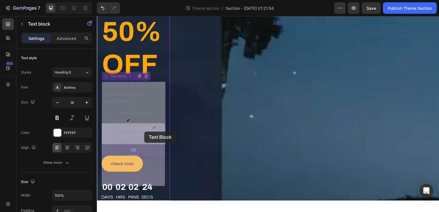
drag, startPoint x: 145, startPoint y: 142, endPoint x: 144, endPoint y: 134, distance: 8.7
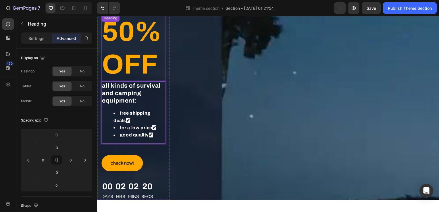
click at [140, 82] on p "50% OFF" at bounding box center [133, 49] width 63 height 66
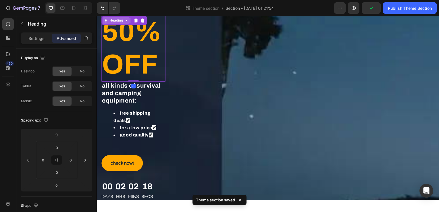
click at [117, 23] on div "Heading" at bounding box center [116, 20] width 16 height 5
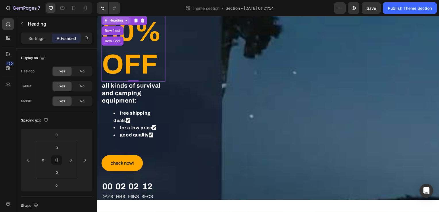
click at [126, 21] on icon at bounding box center [127, 20] width 2 height 1
click at [126, 23] on icon at bounding box center [126, 20] width 5 height 5
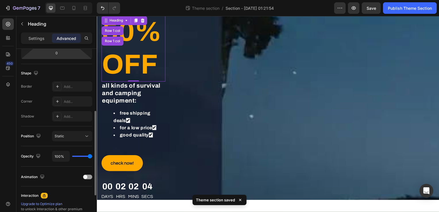
scroll to position [132, 0]
click at [83, 156] on input "range" at bounding box center [82, 156] width 20 height 1
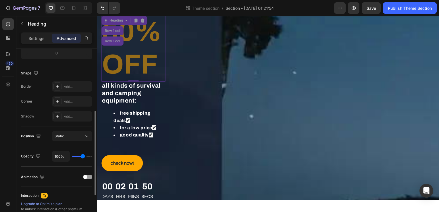
click at [90, 155] on div "100%" at bounding box center [72, 156] width 40 height 11
click at [88, 156] on div "100%" at bounding box center [72, 156] width 40 height 11
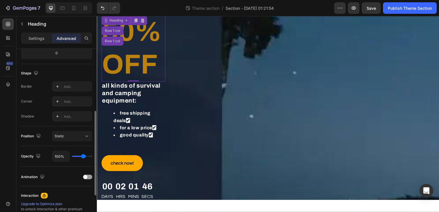
type input "54"
click at [83, 157] on input "range" at bounding box center [82, 156] width 20 height 1
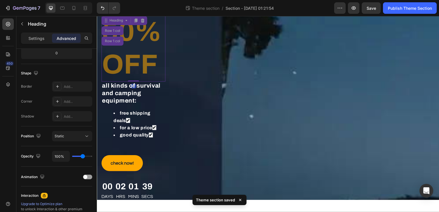
drag, startPoint x: 130, startPoint y: 123, endPoint x: 124, endPoint y: 66, distance: 58.1
click at [124, 66] on div "50% OFF Heading Row 1 col Row 1 col 0" at bounding box center [133, 48] width 64 height 67
click at [126, 21] on icon at bounding box center [127, 20] width 2 height 1
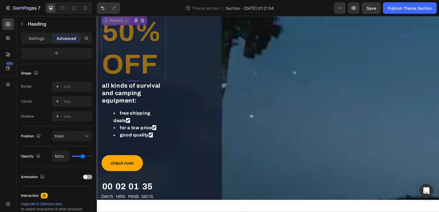
click at [126, 21] on icon at bounding box center [127, 20] width 2 height 1
click at [128, 23] on icon at bounding box center [126, 20] width 5 height 5
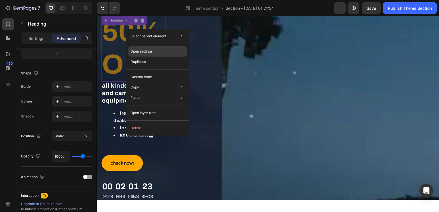
click at [156, 47] on div "Open settings" at bounding box center [157, 51] width 59 height 10
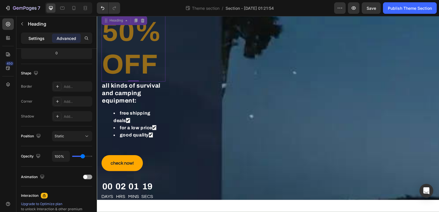
click at [44, 34] on div "Settings" at bounding box center [36, 38] width 29 height 9
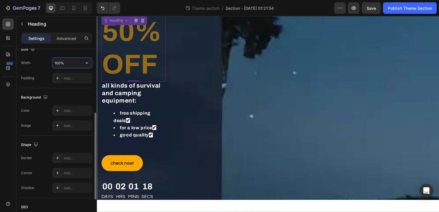
click at [73, 63] on input "100%" at bounding box center [72, 63] width 40 height 10
click at [84, 63] on icon "button" at bounding box center [87, 63] width 6 height 6
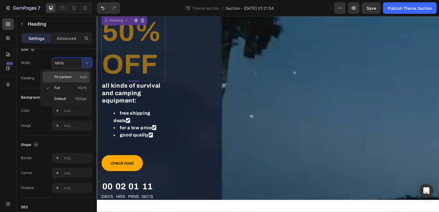
click at [72, 78] on p "Fit content Auto" at bounding box center [70, 76] width 33 height 5
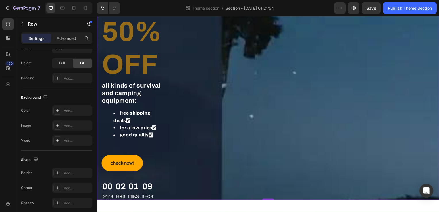
click at [212, 100] on div "Title Line midustry store: outdoor & survival all purpose gadgets Text block Ro…" at bounding box center [170, 56] width 146 height 292
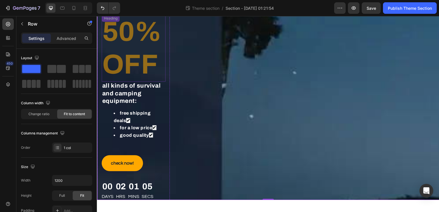
click at [134, 82] on p "50% OFF" at bounding box center [133, 49] width 63 height 66
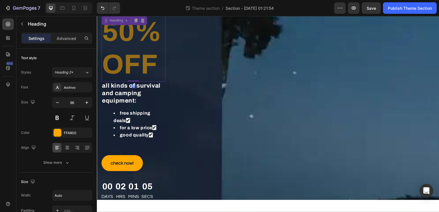
click at [134, 82] on p "50% OFF" at bounding box center [133, 49] width 63 height 66
click at [193, 51] on div "Title Line midustry store: outdoor & survival all purpose gadgets Text block Ro…" at bounding box center [170, 56] width 146 height 292
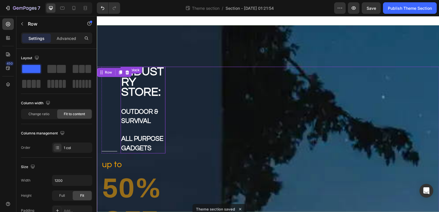
scroll to position [2, 0]
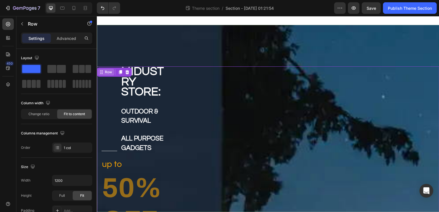
click at [100, 74] on icon at bounding box center [101, 72] width 5 height 5
click at [46, 117] on div "Change ratio" at bounding box center [39, 113] width 34 height 9
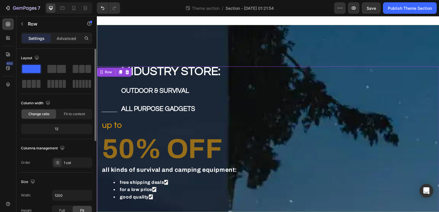
click at [48, 128] on div "12" at bounding box center [56, 129] width 69 height 8
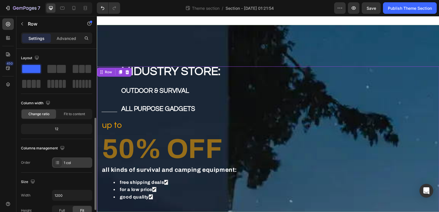
scroll to position [47, 0]
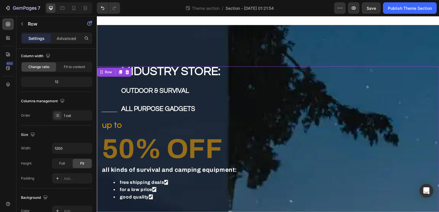
click at [285, 113] on div "Title Line midustry store: outdoor & survival all purpose gadgets Text block Ro…" at bounding box center [269, 165] width 345 height 197
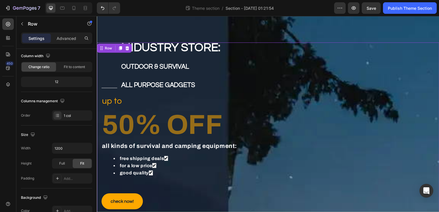
scroll to position [27, 0]
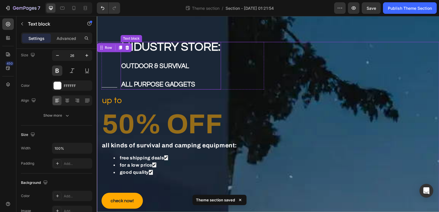
click at [199, 82] on p "all purpose gadgets" at bounding box center [171, 84] width 100 height 9
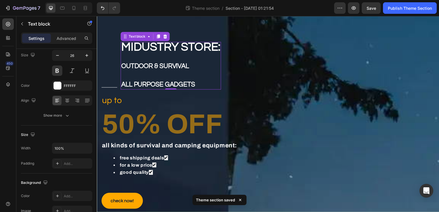
scroll to position [0, 0]
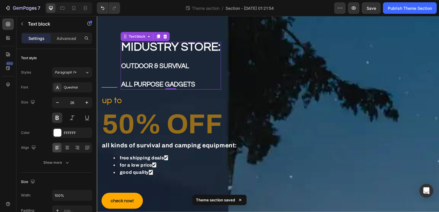
click at [199, 84] on p "all purpose gadgets" at bounding box center [171, 84] width 100 height 9
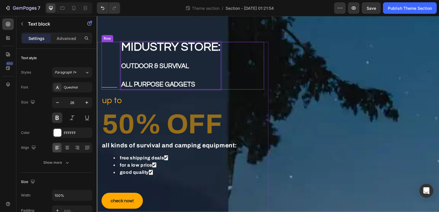
click at [119, 63] on div "Title Line midustry store: outdoor & survival all purpose gadgets Text block 0 …" at bounding box center [183, 66] width 164 height 48
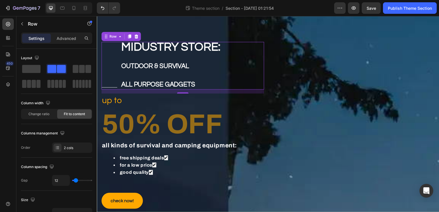
click at [119, 63] on div "Title Line midustry store: outdoor & survival all purpose gadgets Text block Ro…" at bounding box center [183, 66] width 164 height 48
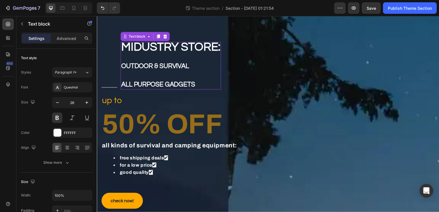
click at [141, 68] on span "outdoor & survival" at bounding box center [155, 66] width 68 height 7
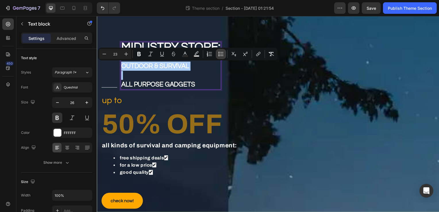
click at [218, 57] on button "Bulleted List" at bounding box center [221, 54] width 10 height 10
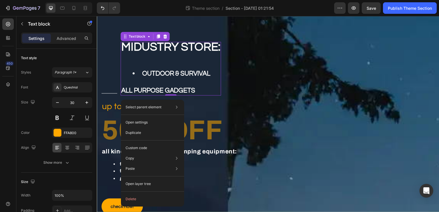
click at [179, 92] on span "all purpose gadgets" at bounding box center [158, 91] width 74 height 7
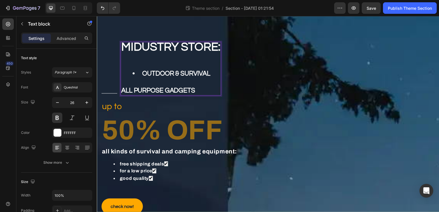
click at [179, 92] on span "all purpose gadgets" at bounding box center [158, 91] width 74 height 7
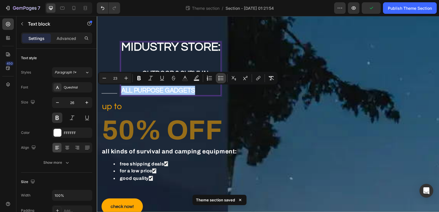
click at [219, 81] on button "Bulleted List" at bounding box center [221, 78] width 10 height 10
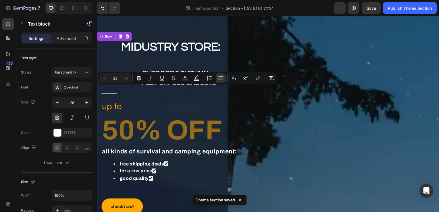
click at [294, 145] on div "Title Line midustry store: outdoor & survival all purpose gadgets Text block Ro…" at bounding box center [269, 143] width 345 height 203
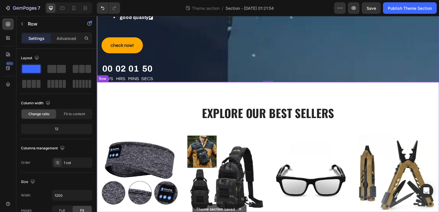
scroll to position [190, 0]
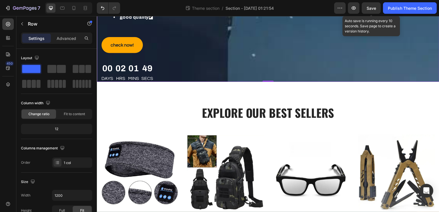
click at [369, 10] on span "Save" at bounding box center [371, 8] width 9 height 5
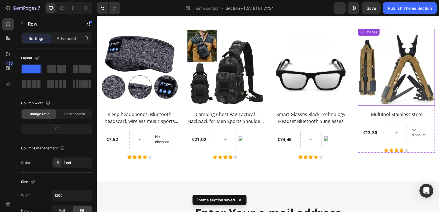
scroll to position [296, 0]
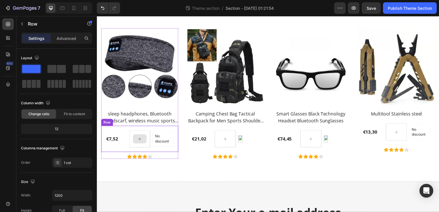
click at [143, 142] on div at bounding box center [140, 139] width 14 height 9
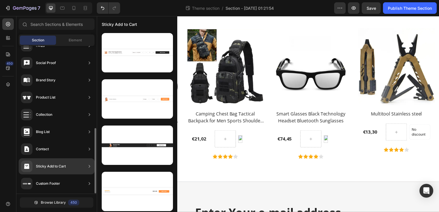
click at [49, 163] on div "Sticky Add to Cart" at bounding box center [43, 166] width 45 height 11
click at [88, 166] on icon at bounding box center [89, 166] width 6 height 6
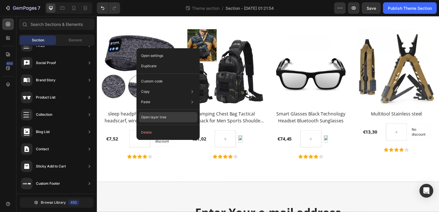
click at [176, 113] on div "Open layer tree" at bounding box center [168, 117] width 59 height 10
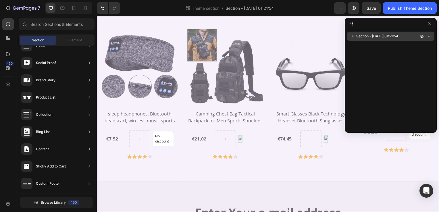
click at [372, 34] on span "Section - [DATE] 01:21:54" at bounding box center [377, 36] width 42 height 6
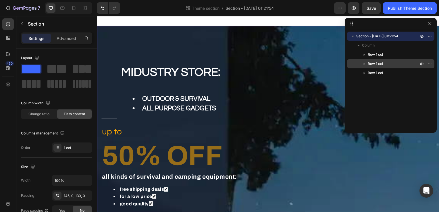
scroll to position [0, 0]
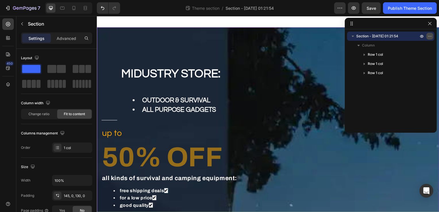
click at [431, 36] on icon "button" at bounding box center [429, 36] width 5 height 5
click at [429, 21] on icon "button" at bounding box center [429, 23] width 5 height 5
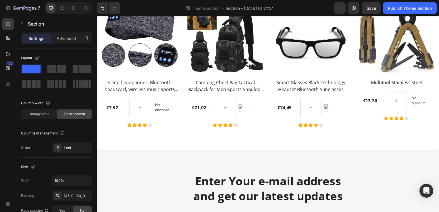
scroll to position [329, 0]
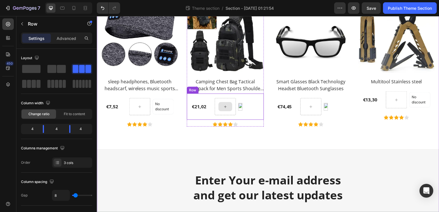
click at [215, 103] on div at bounding box center [225, 107] width 21 height 17
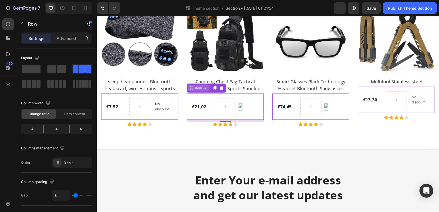
click at [97, 16] on icon at bounding box center [97, 16] width 0 height 0
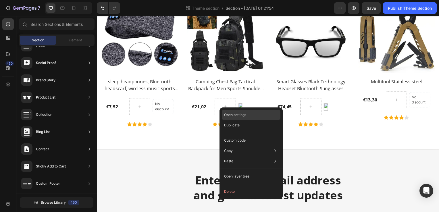
click at [232, 117] on p "Open settings" at bounding box center [235, 114] width 22 height 5
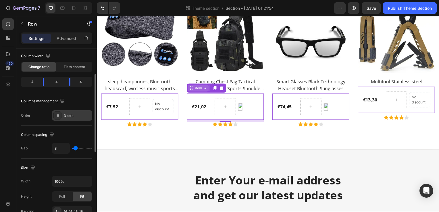
scroll to position [51, 0]
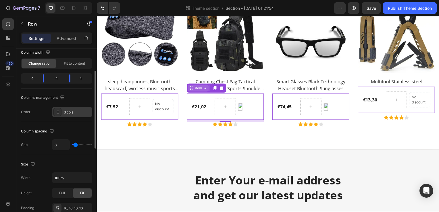
click at [62, 107] on div "3 cols" at bounding box center [72, 112] width 40 height 10
click at [6, 140] on div "450" at bounding box center [7, 108] width 11 height 180
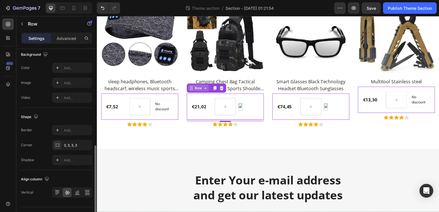
scroll to position [236, 0]
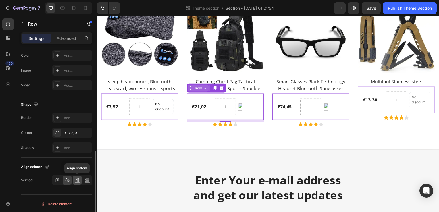
click at [79, 182] on icon at bounding box center [77, 182] width 5 height 0
click at [68, 180] on icon at bounding box center [67, 180] width 5 height 4
click at [57, 179] on icon at bounding box center [57, 180] width 6 height 6
click at [68, 178] on icon at bounding box center [67, 180] width 5 height 4
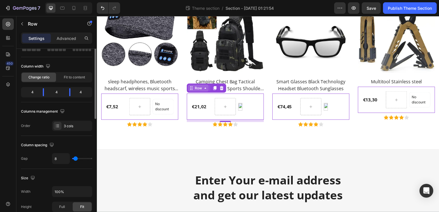
scroll to position [0, 0]
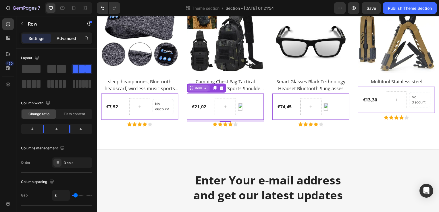
click at [74, 40] on p "Advanced" at bounding box center [67, 38] width 20 height 6
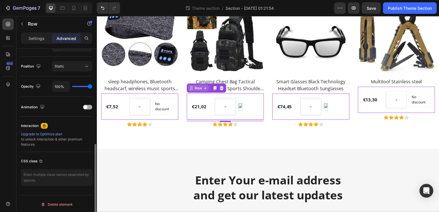
scroll to position [203, 0]
click at [79, 65] on div "Static" at bounding box center [69, 65] width 29 height 5
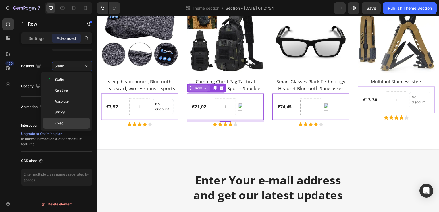
click at [49, 120] on div "Fixed" at bounding box center [66, 123] width 47 height 11
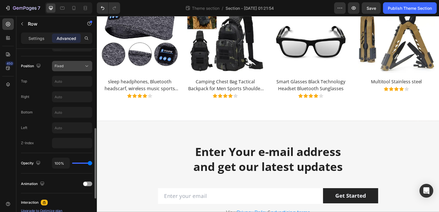
click at [80, 64] on div "Fixed" at bounding box center [69, 65] width 29 height 5
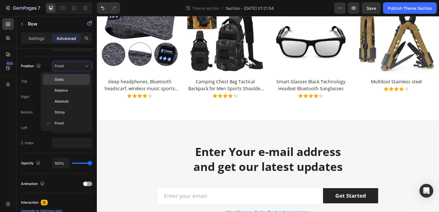
click at [74, 77] on p "Static" at bounding box center [71, 79] width 33 height 5
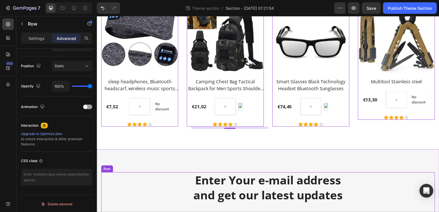
click at [164, 179] on div "Enter Your e-mail address and get our latest updates Heading Row Email Field Ge…" at bounding box center [269, 211] width 336 height 74
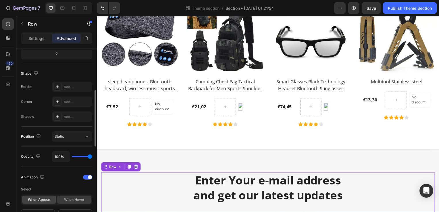
scroll to position [132, 0]
click at [11, 84] on div at bounding box center [7, 84] width 11 height 11
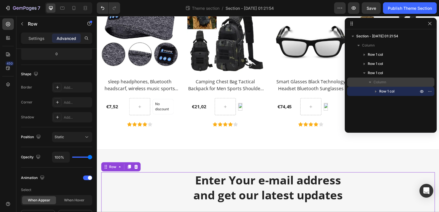
click at [379, 86] on div "Column" at bounding box center [390, 82] width 83 height 9
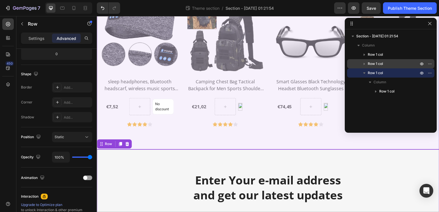
click at [375, 66] on span "Row 1 col" at bounding box center [375, 64] width 15 height 6
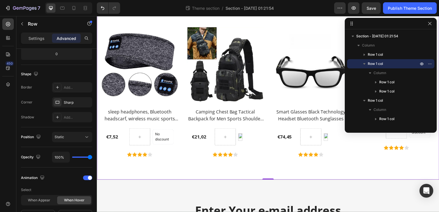
scroll to position [236, 0]
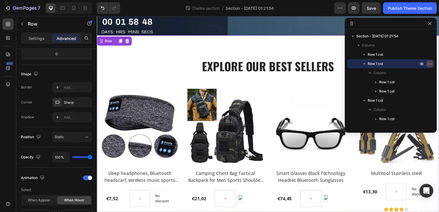
click at [430, 62] on icon "button" at bounding box center [429, 63] width 5 height 5
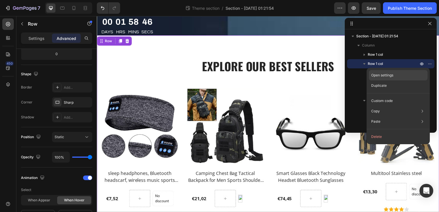
click at [398, 76] on div "Open settings" at bounding box center [398, 75] width 59 height 10
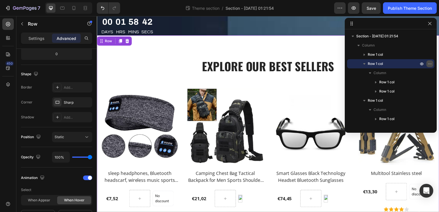
click at [430, 65] on icon "button" at bounding box center [429, 63] width 5 height 5
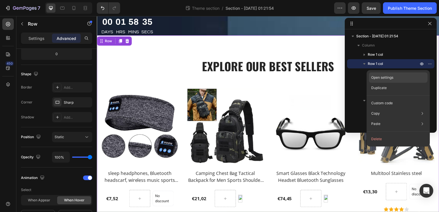
click at [393, 76] on p "Open settings" at bounding box center [382, 77] width 22 height 5
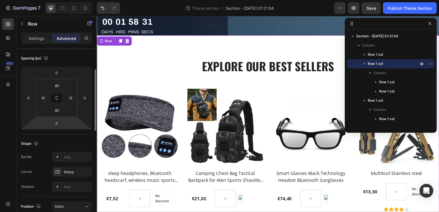
scroll to position [62, 0]
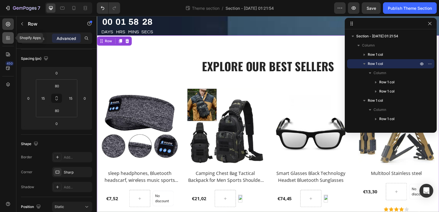
click at [7, 42] on div at bounding box center [7, 37] width 11 height 11
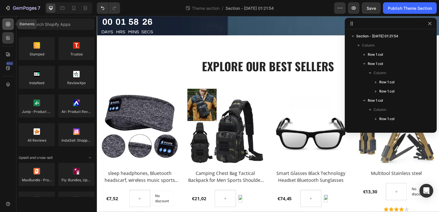
click at [4, 27] on div at bounding box center [7, 23] width 11 height 11
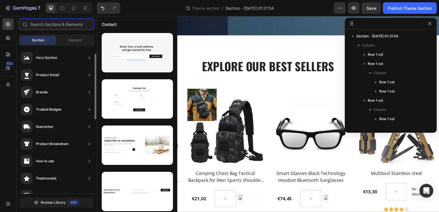
scroll to position [0, 0]
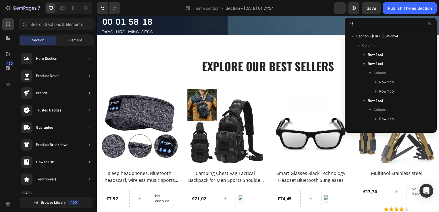
click at [76, 41] on span "Element" at bounding box center [75, 40] width 13 height 5
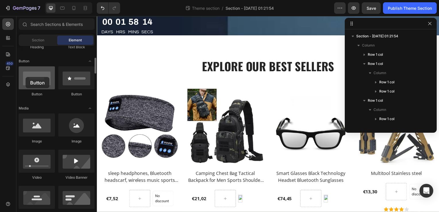
drag, startPoint x: 38, startPoint y: 86, endPoint x: 26, endPoint y: 77, distance: 15.9
click at [26, 77] on div at bounding box center [37, 77] width 36 height 23
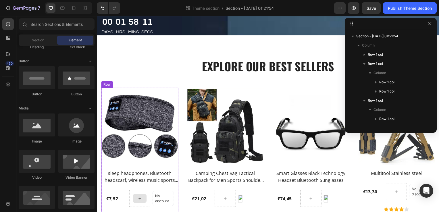
click at [145, 203] on div at bounding box center [140, 199] width 14 height 9
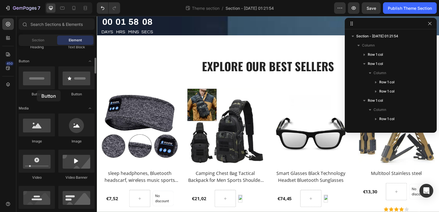
click at [37, 90] on div "Button" at bounding box center [37, 81] width 36 height 30
drag, startPoint x: 37, startPoint y: 90, endPoint x: 32, endPoint y: 78, distance: 13.1
click at [32, 78] on div at bounding box center [37, 77] width 36 height 23
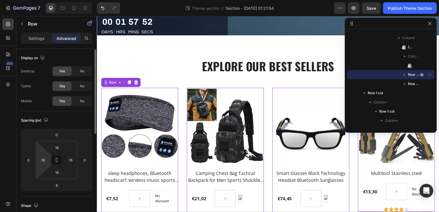
scroll to position [82, 0]
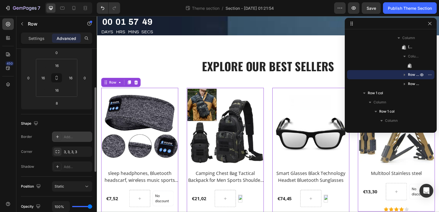
click at [68, 135] on div "Add..." at bounding box center [77, 136] width 27 height 5
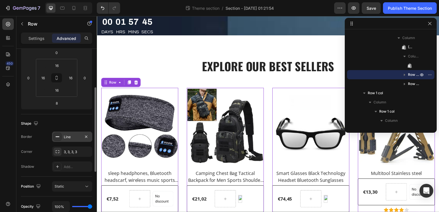
click at [0, 94] on div "450" at bounding box center [8, 114] width 16 height 196
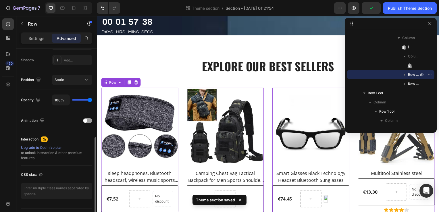
scroll to position [189, 0]
click at [48, 124] on div "Animation" at bounding box center [56, 120] width 71 height 20
click at [88, 119] on div at bounding box center [87, 120] width 9 height 5
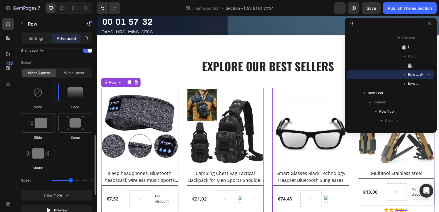
scroll to position [259, 0]
click at [21, 126] on div at bounding box center [38, 123] width 34 height 20
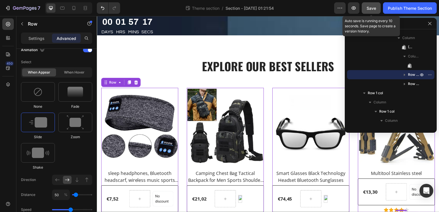
click at [371, 5] on button "Save" at bounding box center [371, 7] width 19 height 11
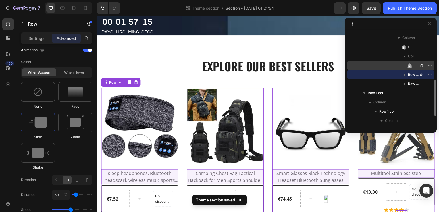
click at [408, 64] on icon at bounding box center [410, 66] width 6 height 6
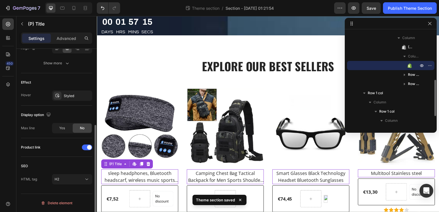
scroll to position [0, 0]
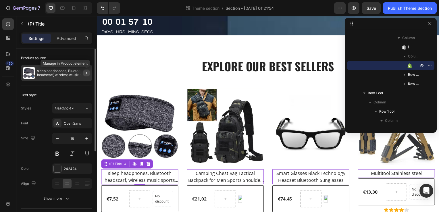
click at [87, 74] on icon "button" at bounding box center [86, 73] width 5 height 5
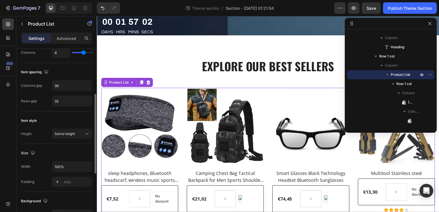
scroll to position [98, 0]
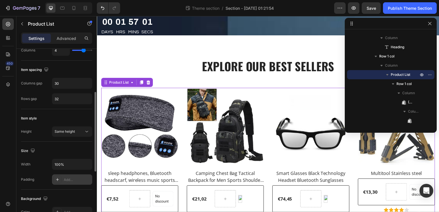
click at [61, 182] on div "Add..." at bounding box center [72, 179] width 40 height 10
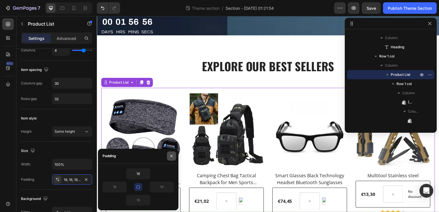
click at [169, 154] on icon "button" at bounding box center [171, 156] width 5 height 5
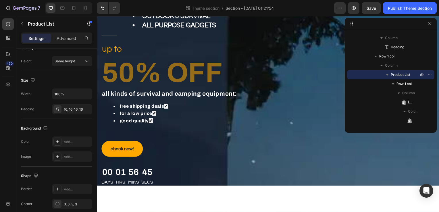
scroll to position [89, 0]
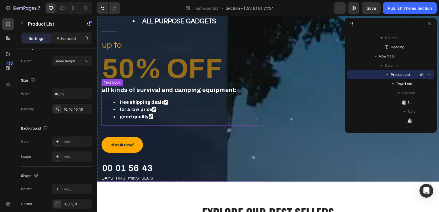
click at [175, 96] on div "all kinds of survival and camping equipment: free shipping deals ✔ for a low pr…" at bounding box center [183, 106] width 164 height 40
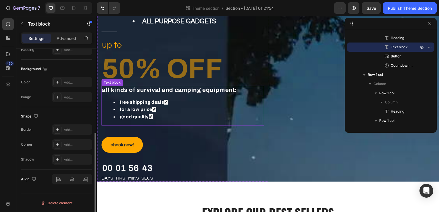
scroll to position [0, 0]
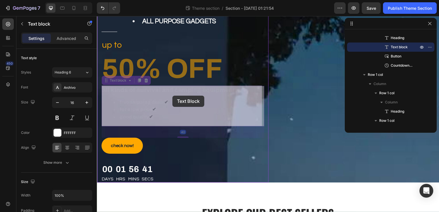
drag, startPoint x: 175, startPoint y: 96, endPoint x: 172, endPoint y: 95, distance: 3.6
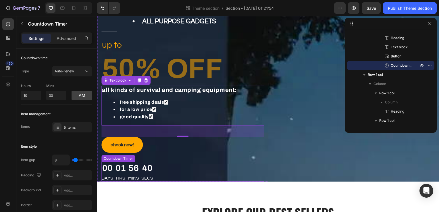
click at [209, 165] on div "00 Days 01 Hrs 56 Mins 40 Secs" at bounding box center [183, 173] width 164 height 20
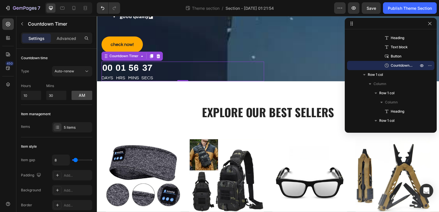
scroll to position [192, 0]
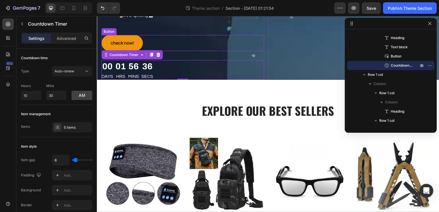
click at [133, 37] on button "check now!" at bounding box center [122, 43] width 42 height 16
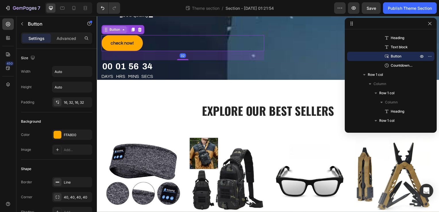
click at [123, 30] on icon at bounding box center [123, 30] width 5 height 5
click at [139, 47] on button "check now!" at bounding box center [122, 43] width 42 height 16
click at [133, 30] on icon at bounding box center [133, 30] width 3 height 4
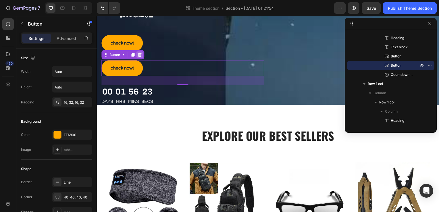
click at [141, 56] on icon at bounding box center [140, 55] width 4 height 4
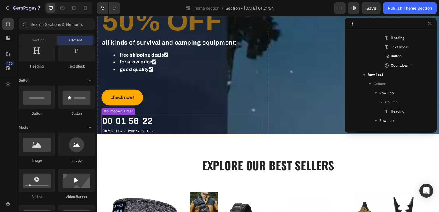
scroll to position [132, 0]
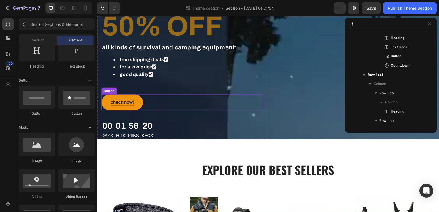
click at [118, 102] on p "check now!" at bounding box center [122, 103] width 23 height 7
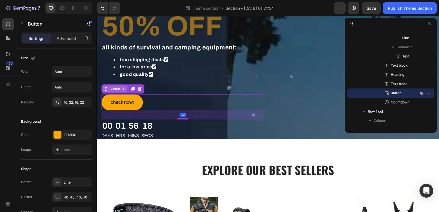
click at [107, 92] on icon at bounding box center [106, 89] width 5 height 5
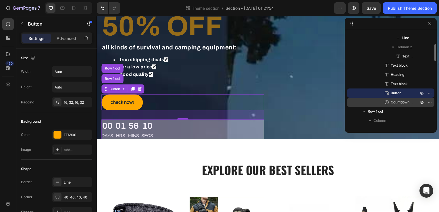
click at [403, 102] on span "Countdown Timer" at bounding box center [402, 102] width 22 height 6
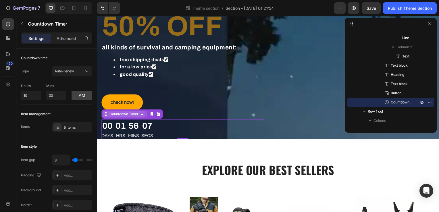
click at [144, 114] on icon at bounding box center [142, 115] width 5 height 5
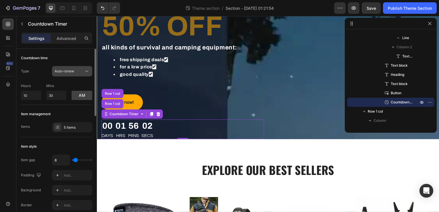
click at [82, 72] on div "Auto-renew" at bounding box center [69, 71] width 29 height 5
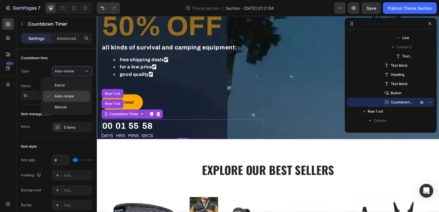
click at [73, 98] on span "Auto-renew" at bounding box center [65, 96] width 20 height 5
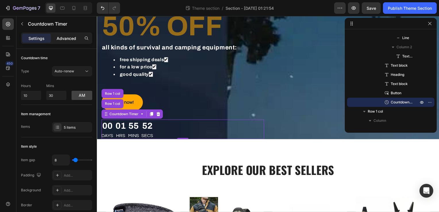
click at [67, 36] on p "Advanced" at bounding box center [67, 38] width 20 height 6
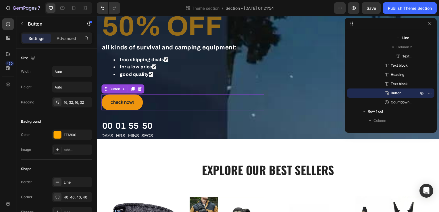
click at [133, 99] on button "check now!" at bounding box center [122, 103] width 42 height 16
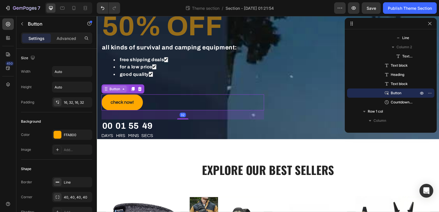
click at [125, 93] on div "Button" at bounding box center [115, 89] width 24 height 7
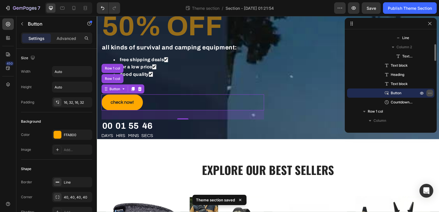
click at [431, 94] on icon "button" at bounding box center [429, 93] width 5 height 5
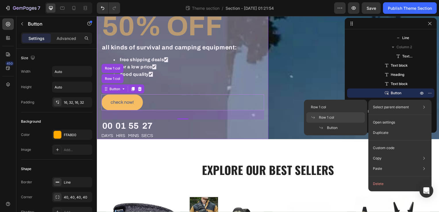
click at [344, 123] on div "Row 1 col" at bounding box center [335, 128] width 59 height 10
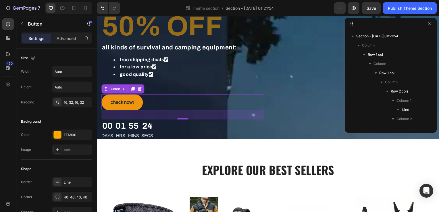
scroll to position [90, 0]
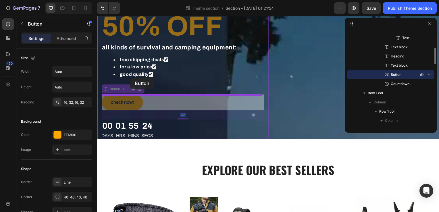
drag, startPoint x: 129, startPoint y: 99, endPoint x: 130, endPoint y: 79, distance: 19.5
click at [130, 79] on div "Title Line midustry store: outdoor & survival all purpose gadgets Text block Ro…" at bounding box center [269, 198] width 345 height 628
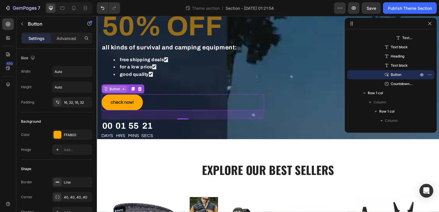
click at [126, 92] on icon at bounding box center [123, 89] width 5 height 5
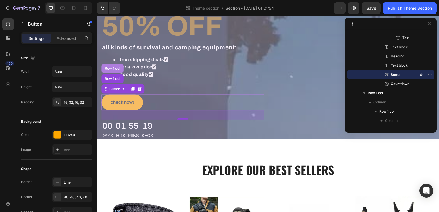
click at [112, 73] on div "Row 1 col" at bounding box center [112, 68] width 22 height 9
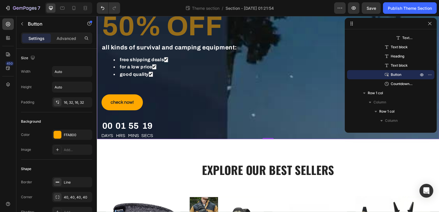
scroll to position [0, 0]
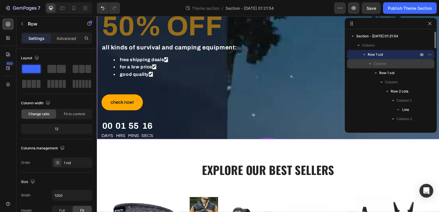
click at [402, 67] on div "Column" at bounding box center [390, 63] width 83 height 9
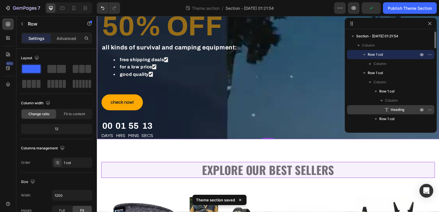
click at [408, 109] on p "Heading" at bounding box center [398, 110] width 29 height 6
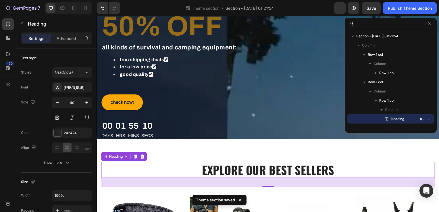
click at [333, 167] on p "Explore Our Best Sellers" at bounding box center [269, 171] width 335 height 15
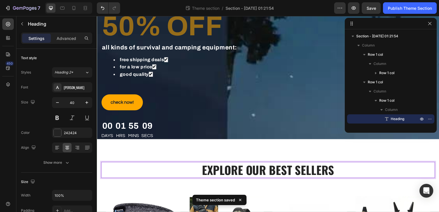
click at [333, 167] on p "Explore Our Best Sellers" at bounding box center [269, 171] width 335 height 15
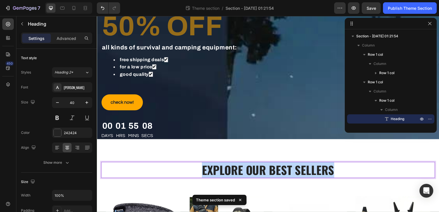
click at [333, 167] on p "Explore Our Best Sellers" at bounding box center [269, 171] width 335 height 15
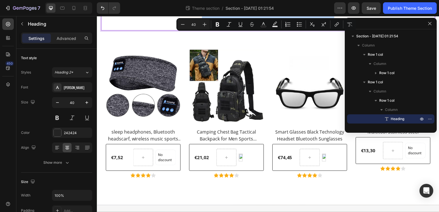
scroll to position [280, 0]
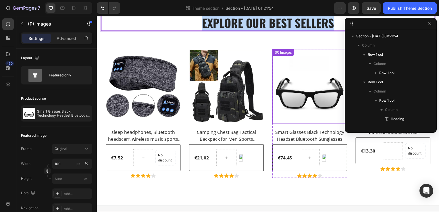
click at [309, 112] on img at bounding box center [310, 86] width 75 height 75
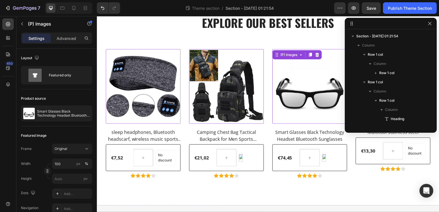
scroll to position [99, 0]
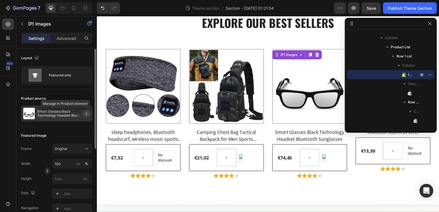
click at [83, 111] on button "button" at bounding box center [86, 113] width 7 height 7
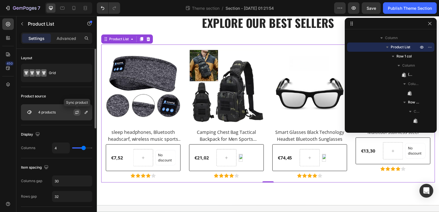
click at [77, 113] on icon "button" at bounding box center [77, 112] width 5 height 5
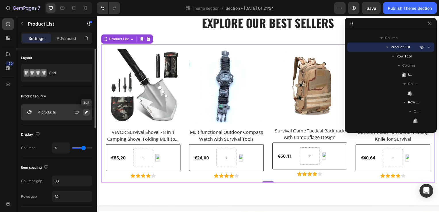
click at [87, 113] on icon "button" at bounding box center [86, 112] width 5 height 5
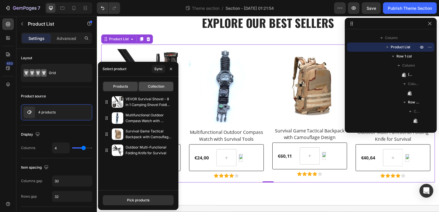
click at [159, 89] on span "Collection" at bounding box center [156, 86] width 16 height 5
type input "8"
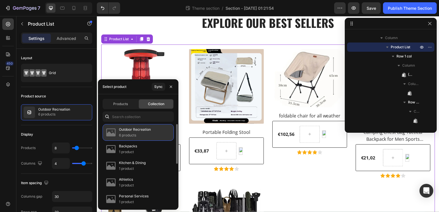
click at [145, 134] on p "6 products" at bounding box center [135, 135] width 32 height 6
click at [143, 131] on p "Outdoor Recreation" at bounding box center [135, 130] width 32 height 6
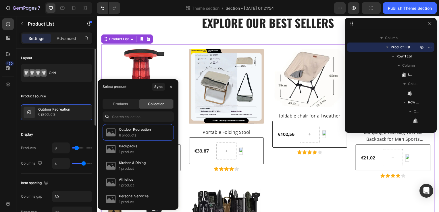
click at [90, 53] on div "Layout" at bounding box center [56, 57] width 71 height 9
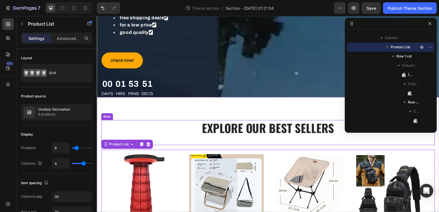
scroll to position [174, 0]
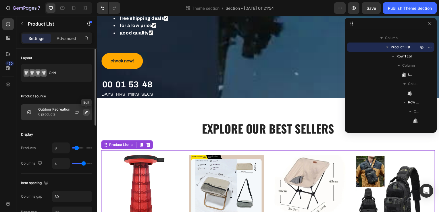
click at [87, 112] on icon "button" at bounding box center [86, 112] width 5 height 5
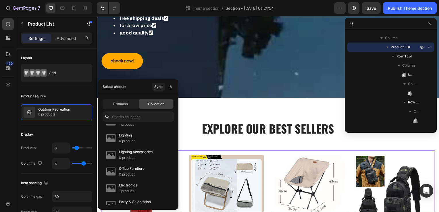
scroll to position [0, 0]
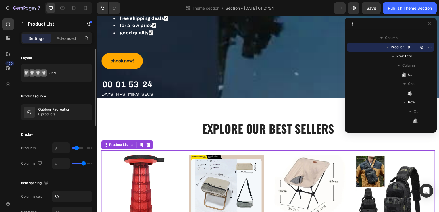
click at [77, 149] on input "range" at bounding box center [82, 147] width 20 height 1
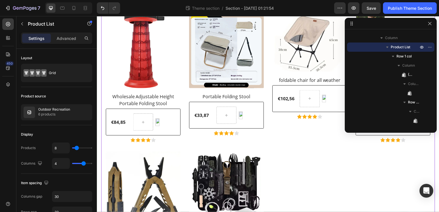
scroll to position [316, 0]
click at [119, 120] on div "€84,85" at bounding box center [121, 123] width 20 height 8
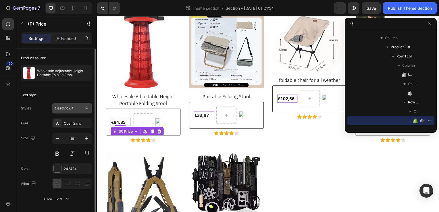
click at [80, 111] on button "Heading 6*" at bounding box center [72, 108] width 40 height 10
click at [30, 152] on div "Size 16" at bounding box center [56, 146] width 71 height 26
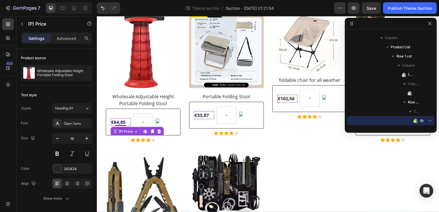
click at [0, 0] on html "7 Theme section / Section - Aug 28 01:21:54 Preview Save Publish Theme Section …" at bounding box center [219, 0] width 439 height 0
click at [68, 37] on p "Advanced" at bounding box center [67, 38] width 20 height 6
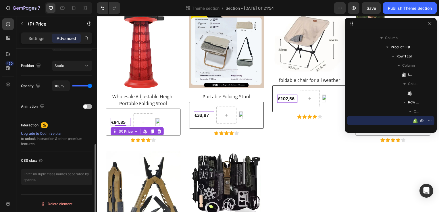
scroll to position [203, 0]
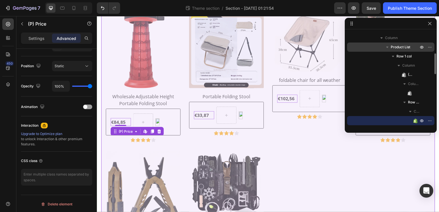
click at [402, 44] on span "Product List" at bounding box center [401, 47] width 20 height 6
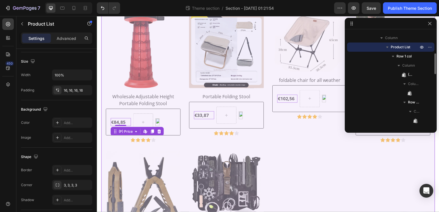
scroll to position [0, 0]
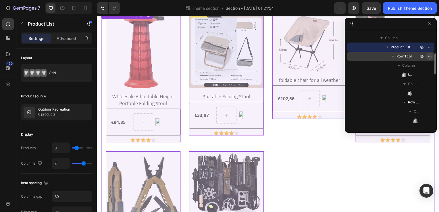
click at [431, 56] on icon "button" at bounding box center [429, 56] width 5 height 5
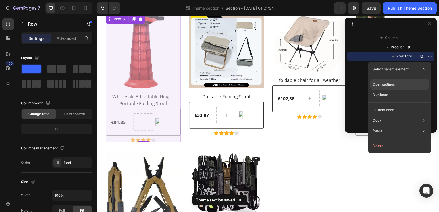
click at [388, 80] on div "Open settings" at bounding box center [399, 84] width 59 height 10
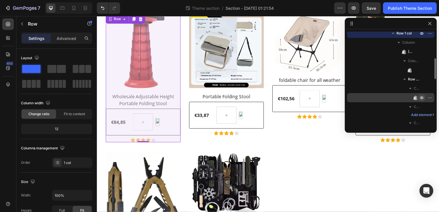
scroll to position [125, 0]
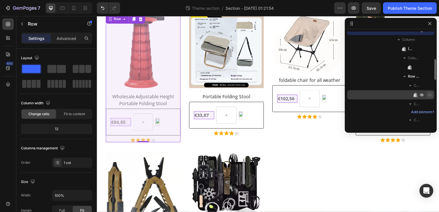
click at [428, 94] on icon "button" at bounding box center [429, 95] width 5 height 5
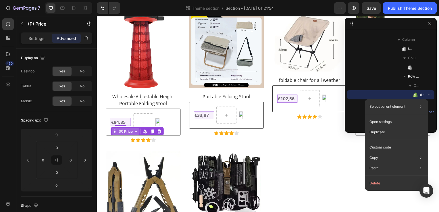
click at [134, 132] on icon at bounding box center [136, 132] width 5 height 5
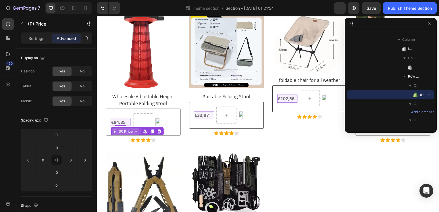
click at [136, 134] on icon at bounding box center [136, 132] width 5 height 5
click at [144, 134] on div "Edit content in Shopify" at bounding box center [145, 132] width 7 height 7
click at [431, 113] on span "Add element here" at bounding box center [425, 111] width 29 height 5
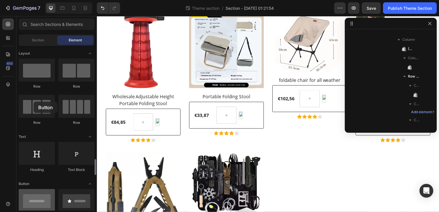
click at [34, 189] on div at bounding box center [37, 200] width 36 height 23
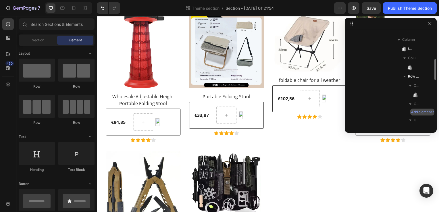
click at [415, 113] on span "Add element here" at bounding box center [425, 111] width 29 height 5
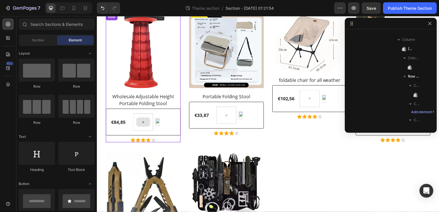
click at [140, 122] on div at bounding box center [143, 122] width 14 height 9
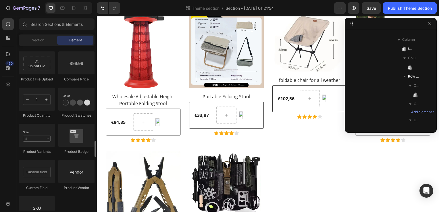
scroll to position [977, 0]
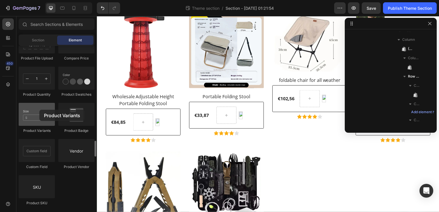
click at [39, 110] on div at bounding box center [37, 114] width 36 height 23
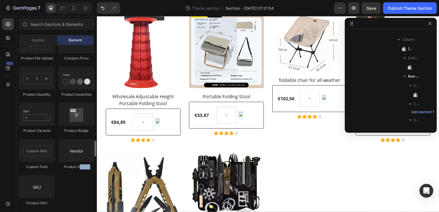
drag, startPoint x: 39, startPoint y: 110, endPoint x: 79, endPoint y: 194, distance: 92.9
click at [79, 194] on div "Product Product Product Product List Add to Cart Product View More Product Imag…" at bounding box center [57, 12] width 76 height 398
drag, startPoint x: 79, startPoint y: 194, endPoint x: 36, endPoint y: 120, distance: 85.5
click at [36, 120] on div at bounding box center [37, 114] width 36 height 23
click at [49, 121] on div at bounding box center [37, 114] width 36 height 23
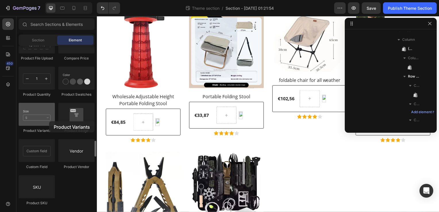
click at [49, 121] on div at bounding box center [37, 114] width 36 height 23
drag, startPoint x: 49, startPoint y: 121, endPoint x: 31, endPoint y: 111, distance: 21.0
click at [31, 111] on div at bounding box center [37, 114] width 36 height 23
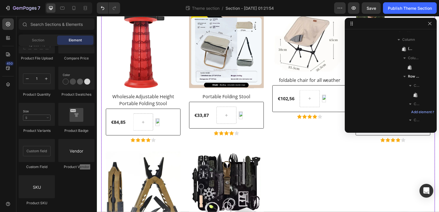
click at [327, 152] on div "(P) Images Wholesale Adjustable Height Portable Folding Stool (P) Title €84,85 …" at bounding box center [269, 145] width 327 height 262
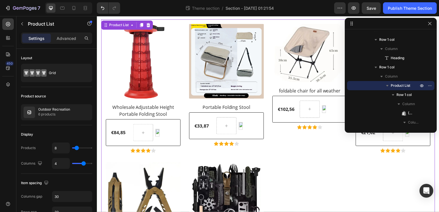
scroll to position [305, 0]
click at [178, 137] on div "€84,85 (P) Price (P) Price Product Badge Row" at bounding box center [143, 133] width 75 height 27
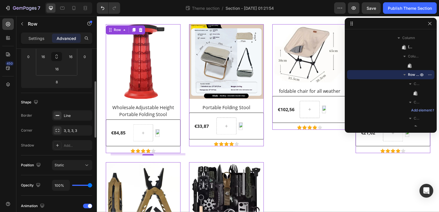
scroll to position [103, 0]
click at [64, 121] on div "Border Line Corner 3, 3, 3, 3 Shadow Add..." at bounding box center [56, 130] width 71 height 40
click at [68, 117] on div "Line" at bounding box center [72, 115] width 17 height 5
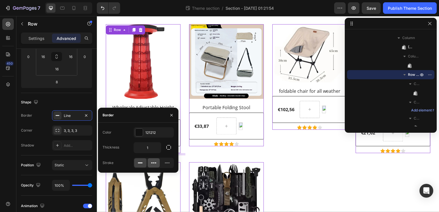
click at [152, 164] on icon at bounding box center [154, 163] width 6 height 6
click at [165, 162] on icon at bounding box center [167, 163] width 6 height 6
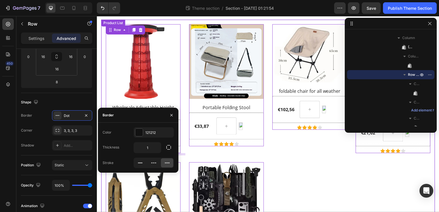
click at [321, 176] on div "(P) Images Wholesale Adjustable Height Portable Folding Stool (P) Title €84,85 …" at bounding box center [269, 155] width 327 height 262
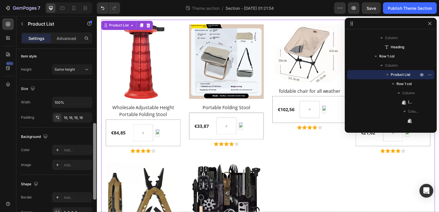
scroll to position [175, 0]
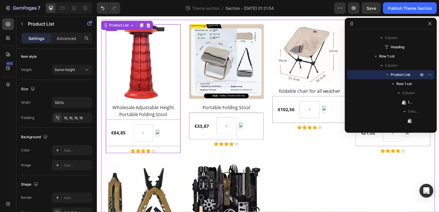
click at [175, 125] on div "Product Badge" at bounding box center [166, 133] width 20 height 17
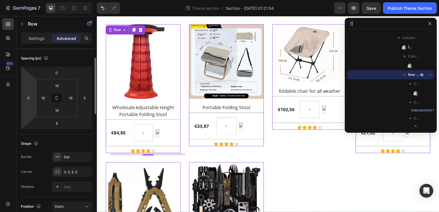
scroll to position [62, 0]
click at [61, 157] on div at bounding box center [57, 157] width 8 height 8
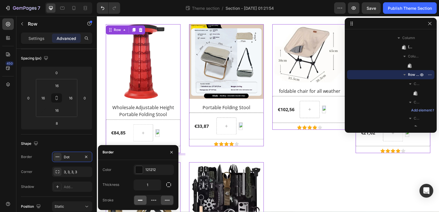
click at [140, 201] on icon at bounding box center [140, 200] width 6 height 6
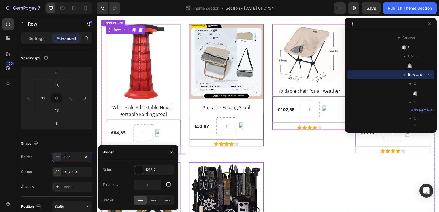
click at [334, 201] on div "(P) Images Wholesale Adjustable Height Portable Folding Stool (P) Title €84,85 …" at bounding box center [269, 155] width 327 height 262
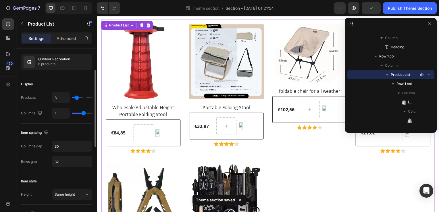
scroll to position [50, 0]
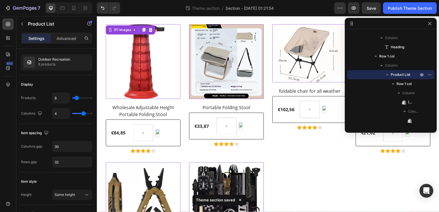
click at [165, 72] on img at bounding box center [143, 61] width 75 height 75
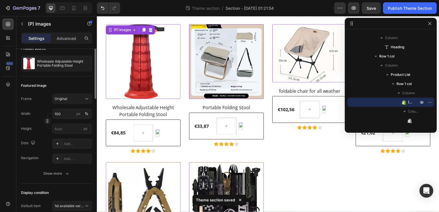
scroll to position [0, 0]
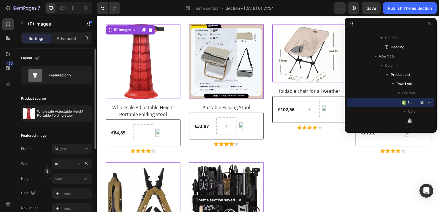
click at [165, 72] on img at bounding box center [143, 61] width 75 height 75
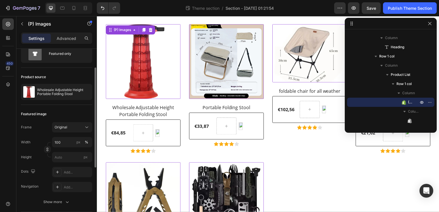
scroll to position [27, 0]
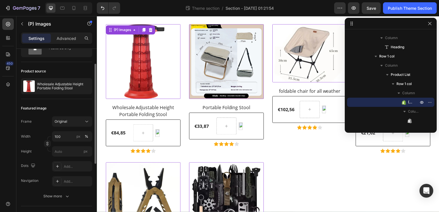
click at [53, 121] on button "Original" at bounding box center [72, 121] width 40 height 10
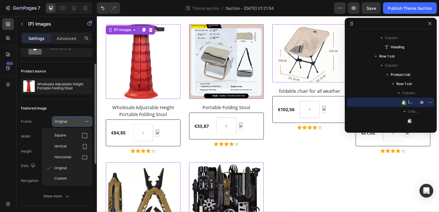
click at [53, 121] on button "Original" at bounding box center [72, 121] width 40 height 10
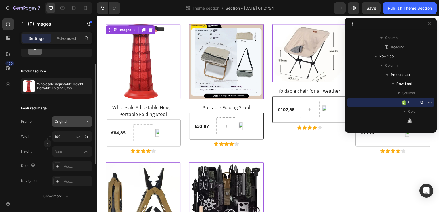
click at [53, 121] on button "Original" at bounding box center [72, 121] width 40 height 10
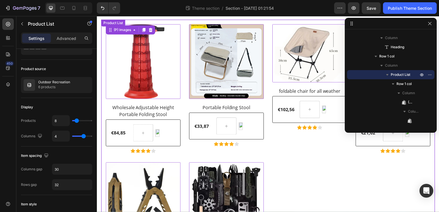
click at [332, 188] on div "(P) Images 16 Wholesale Adjustable Height Portable Folding Stool (P) Title €84,…" at bounding box center [269, 155] width 327 height 262
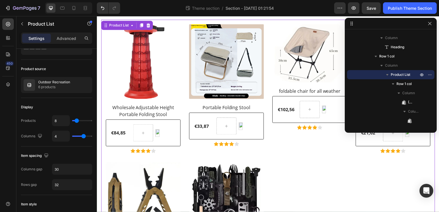
scroll to position [0, 0]
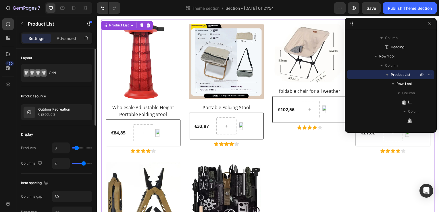
click at [294, 165] on div "(P) Images Wholesale Adjustable Height Portable Folding Stool (P) Title €84,85 …" at bounding box center [269, 155] width 327 height 262
click at [431, 25] on icon "button" at bounding box center [429, 23] width 5 height 5
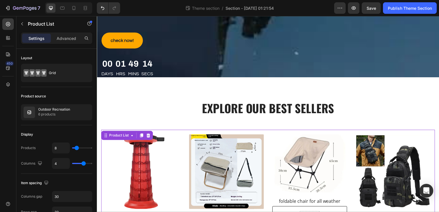
scroll to position [195, 0]
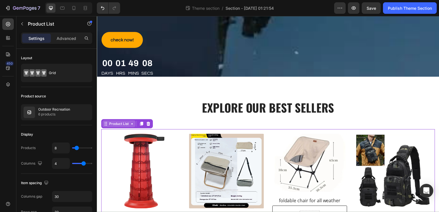
click at [122, 128] on div "Product List" at bounding box center [118, 124] width 33 height 7
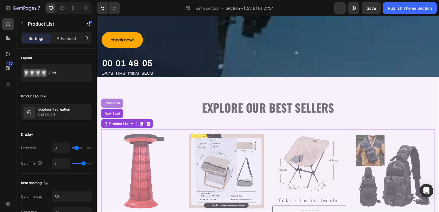
click at [114, 104] on div "Row 1 col" at bounding box center [112, 103] width 18 height 3
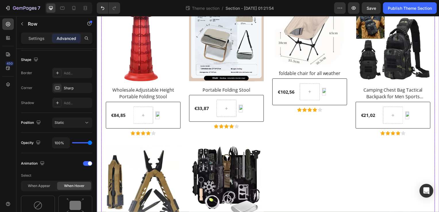
scroll to position [323, 0]
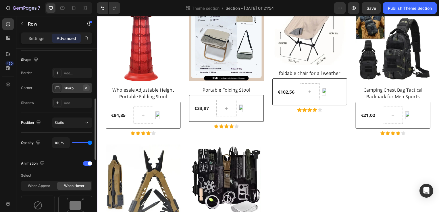
click at [84, 90] on button "button" at bounding box center [86, 87] width 7 height 7
click at [56, 90] on div at bounding box center [57, 88] width 8 height 8
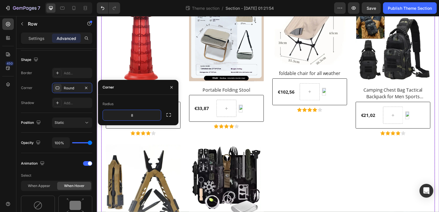
click at [360, 204] on div "(P) Images Wholesale Adjustable Height Portable Folding Stool (P) Title €84,85 …" at bounding box center [269, 138] width 327 height 262
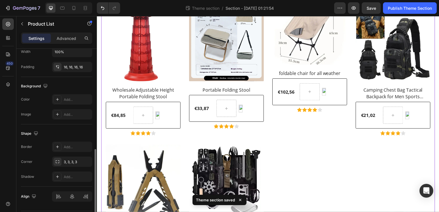
scroll to position [231, 0]
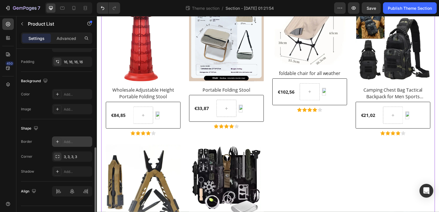
click at [62, 141] on div "Add..." at bounding box center [72, 141] width 40 height 10
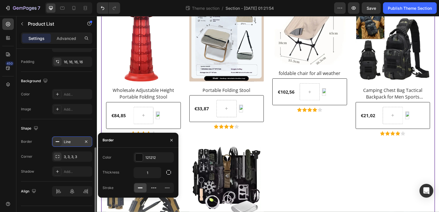
scroll to position [323, 0]
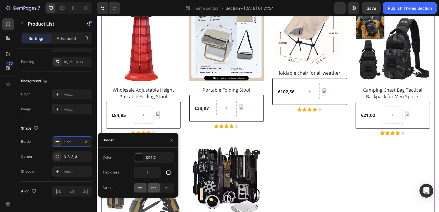
click at [151, 190] on icon at bounding box center [154, 188] width 6 height 6
click at [135, 190] on div at bounding box center [140, 187] width 12 height 9
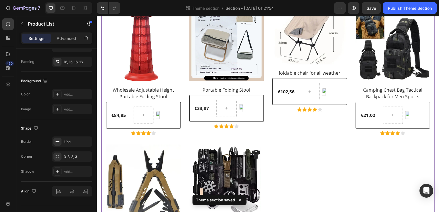
click at [388, 195] on div "(P) Images Wholesale Adjustable Height Portable Folding Stool (P) Title €84,85 …" at bounding box center [269, 138] width 326 height 262
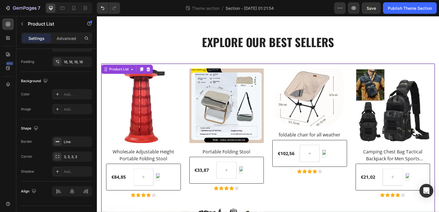
scroll to position [261, 0]
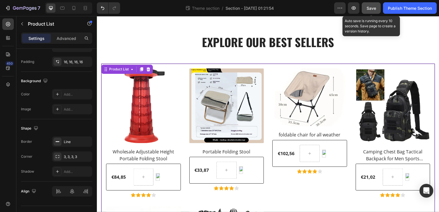
click at [363, 8] on button "Save" at bounding box center [371, 7] width 19 height 11
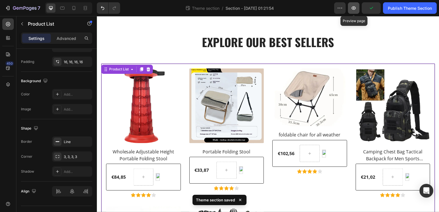
click at [353, 7] on icon "button" at bounding box center [354, 8] width 6 height 6
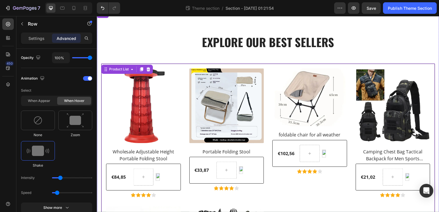
click at [222, 34] on div "Explore Our Best Sellers Heading Row (P) Images Wholesale Adjustable Height Por…" at bounding box center [269, 184] width 345 height 347
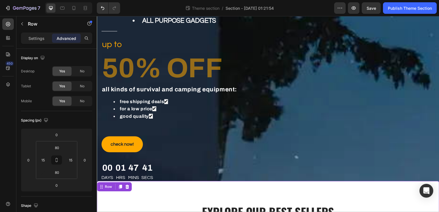
scroll to position [90, 0]
click at [24, 22] on icon "button" at bounding box center [22, 24] width 5 height 5
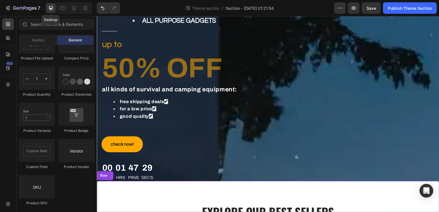
click at [48, 6] on icon at bounding box center [51, 8] width 6 height 6
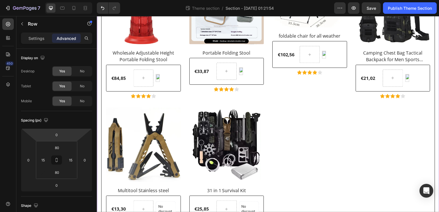
scroll to position [363, 0]
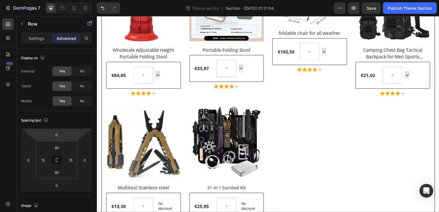
click at [297, 73] on div "(P) Images foldable chair for all weather (P) Title €102,56 (P) Price (P) Price…" at bounding box center [310, 31] width 75 height 130
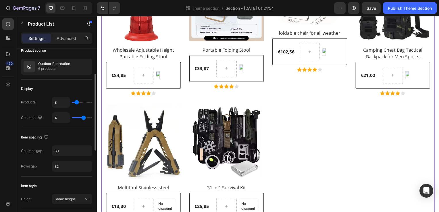
scroll to position [50, 0]
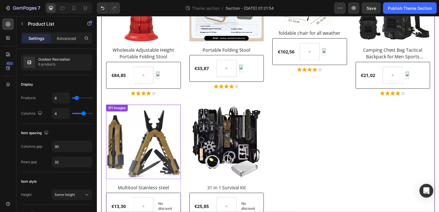
click at [136, 42] on div "(P) Images" at bounding box center [143, 3] width 75 height 75
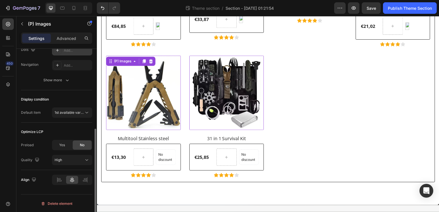
scroll to position [143, 0]
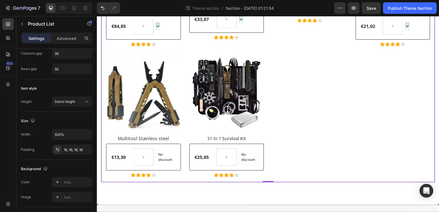
click at [329, 82] on div "(P) Images Wholesale Adjustable Height Portable Folding Stool (P) Title €84,85 …" at bounding box center [269, 48] width 326 height 262
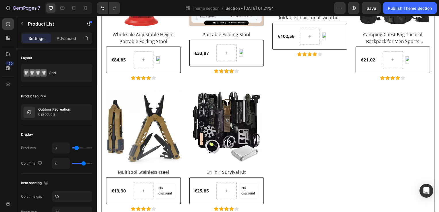
scroll to position [378, 0]
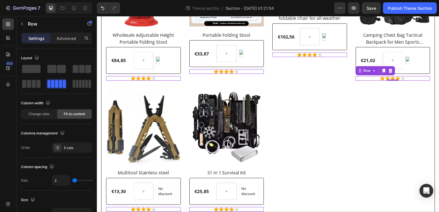
click at [181, 77] on div "Icon Icon Icon Icon Icon Row 0" at bounding box center [143, 79] width 75 height 5
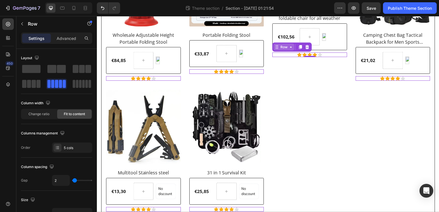
click at [97, 16] on icon at bounding box center [97, 16] width 0 height 0
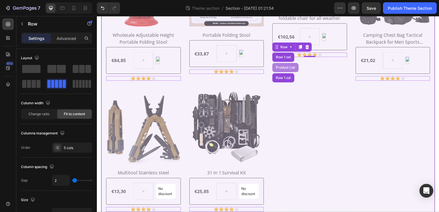
click at [97, 16] on div "Product List" at bounding box center [97, 16] width 0 height 0
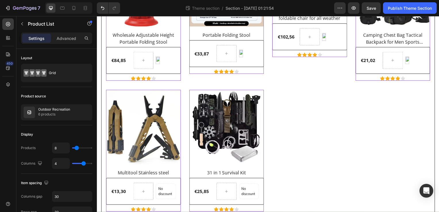
click at [181, 47] on div "€102,56 (P) Price (P) Price Product Badge Row 0" at bounding box center [143, 60] width 75 height 27
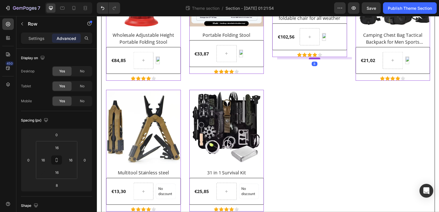
click at [97, 16] on div at bounding box center [97, 16] width 0 height 0
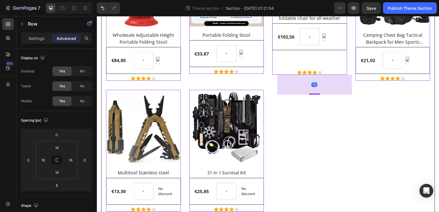
drag, startPoint x: 316, startPoint y: 59, endPoint x: 326, endPoint y: 77, distance: 21.0
click at [97, 16] on div "70" at bounding box center [97, 16] width 0 height 0
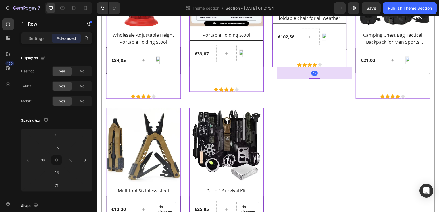
drag, startPoint x: 311, startPoint y: 94, endPoint x: 309, endPoint y: 88, distance: 6.0
click at [309, 88] on div "(P) Images foldable chair for all weather (P) Title €102,56 (P) Price (P) Price…" at bounding box center [310, 25] width 75 height 148
type input "51"
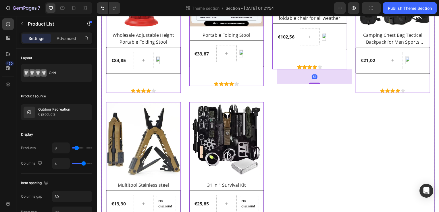
click at [307, 128] on div "(P) Images Wholesale Adjustable Height Portable Folding Stool (P) Title €84,85 …" at bounding box center [269, 94] width 326 height 286
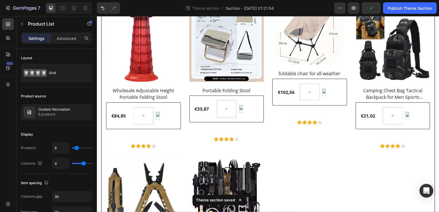
scroll to position [332, 0]
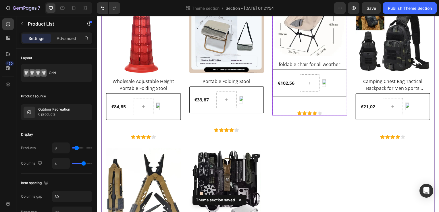
click at [181, 96] on div "€102,56 (P) Price (P) Price Product Badge Row" at bounding box center [143, 107] width 75 height 27
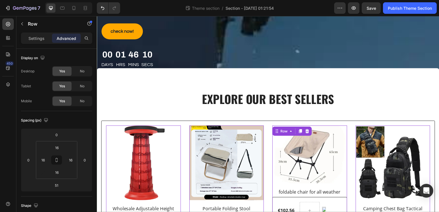
scroll to position [203, 0]
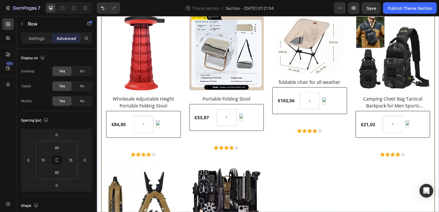
scroll to position [315, 0]
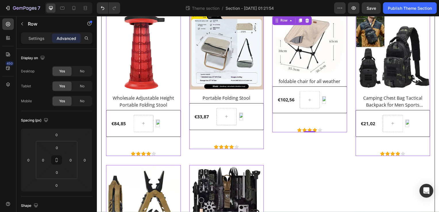
click at [181, 113] on div "(P) Images foldable chair for all weather (P) Title €102,56 (P) Price (P) Price…" at bounding box center [143, 86] width 75 height 142
click at [181, 114] on div "(P) Images foldable chair for all weather (P) Title €102,56 (P) Price (P) Price…" at bounding box center [143, 86] width 75 height 142
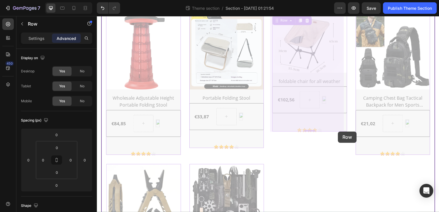
drag, startPoint x: 334, startPoint y: 114, endPoint x: 339, endPoint y: 131, distance: 18.1
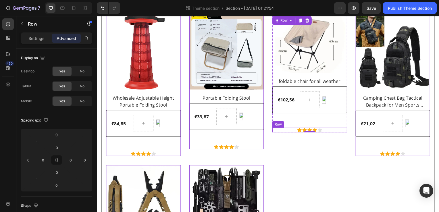
click at [181, 153] on div "Icon Icon Icon Icon Icon Row" at bounding box center [143, 155] width 75 height 5
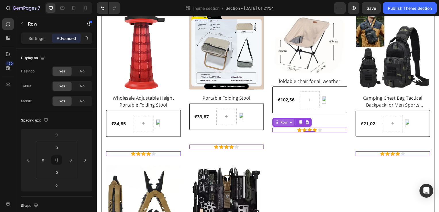
click at [97, 16] on icon at bounding box center [97, 16] width 0 height 0
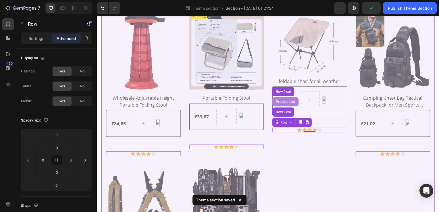
click at [97, 16] on div "Product List" at bounding box center [97, 16] width 0 height 0
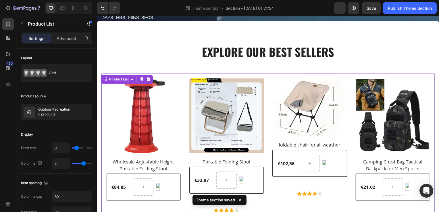
scroll to position [251, 0]
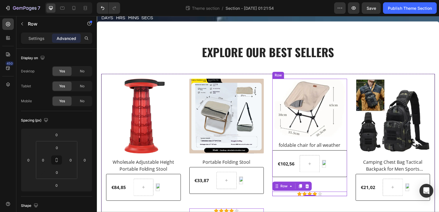
click at [181, 192] on div "(P) Images foldable chair for all weather (P) Title €102,56 (P) Price (P) Price…" at bounding box center [143, 150] width 75 height 142
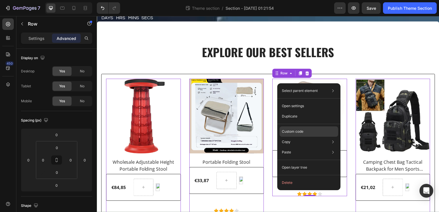
click at [319, 147] on div "Custom code" at bounding box center [309, 152] width 59 height 10
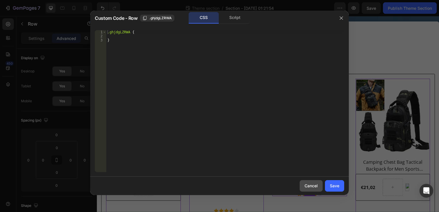
click at [307, 187] on div "Cancel" at bounding box center [311, 186] width 13 height 6
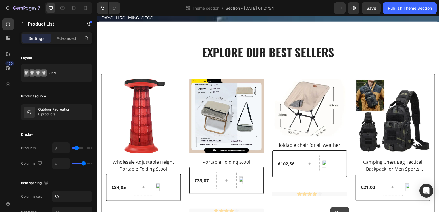
drag, startPoint x: 326, startPoint y: 199, endPoint x: 329, endPoint y: 207, distance: 8.4
click at [329, 207] on div "Title Line midustry store: outdoor & survival all purpose gadgets Text block Ro…" at bounding box center [269, 158] width 345 height 785
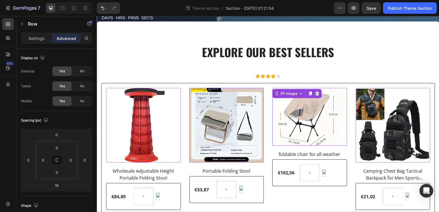
click at [326, 124] on img at bounding box center [310, 117] width 75 height 58
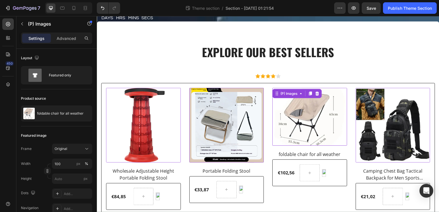
click at [308, 146] on img at bounding box center [310, 117] width 75 height 58
click at [97, 16] on icon at bounding box center [97, 16] width 0 height 0
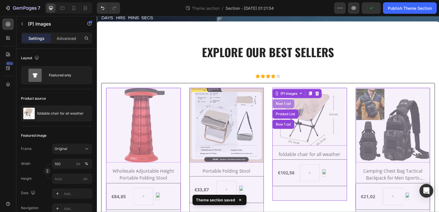
click at [288, 106] on div "Row 1 col" at bounding box center [285, 104] width 18 height 3
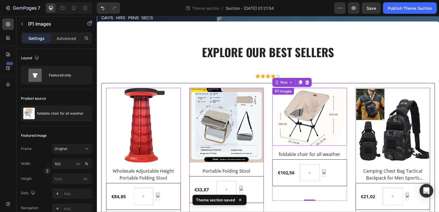
click at [127, 88] on div "(P) Images" at bounding box center [117, 84] width 20 height 5
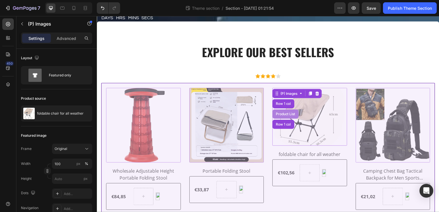
click at [290, 113] on div "Product List" at bounding box center [287, 114] width 22 height 3
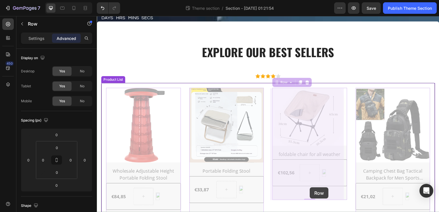
drag, startPoint x: 313, startPoint y: 149, endPoint x: 312, endPoint y: 189, distance: 39.7
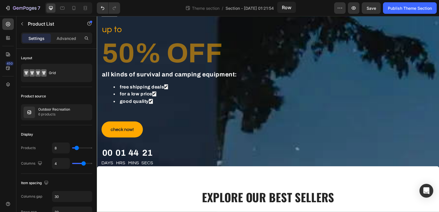
scroll to position [57, 0]
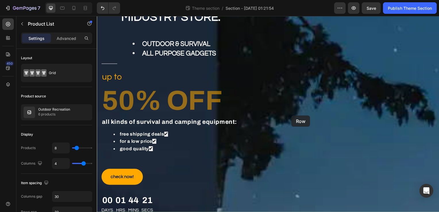
drag, startPoint x: 313, startPoint y: 203, endPoint x: 296, endPoint y: 123, distance: 81.9
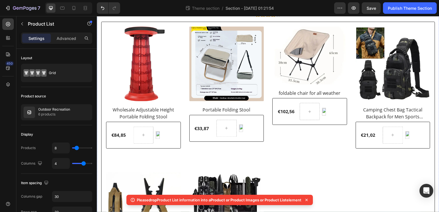
scroll to position [321, 0]
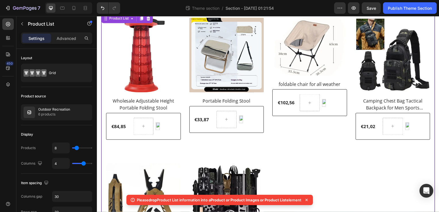
click at [299, 142] on div "(P) Images foldable chair for all weather (P) Title €102,56 (P) Price (P) Price…" at bounding box center [310, 87] width 75 height 138
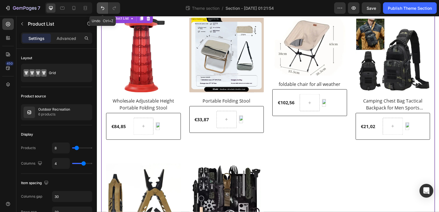
click at [107, 7] on button "Undo/Redo" at bounding box center [102, 7] width 11 height 11
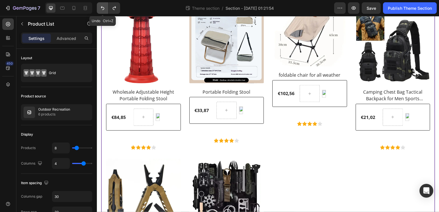
scroll to position [312, 0]
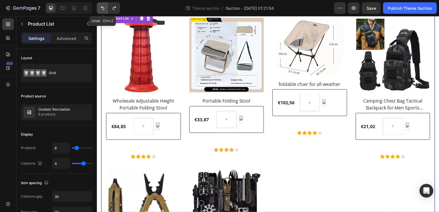
click at [107, 7] on button "Undo/Redo" at bounding box center [102, 7] width 11 height 11
click at [107, 8] on button "Undo/Redo" at bounding box center [102, 7] width 11 height 11
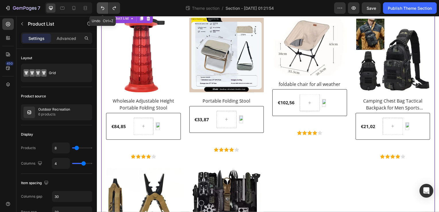
click at [107, 8] on button "Undo/Redo" at bounding box center [102, 7] width 11 height 11
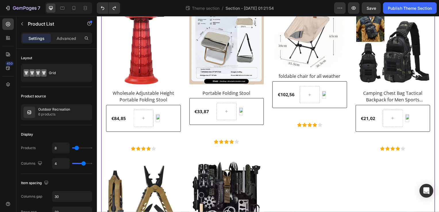
scroll to position [321, 0]
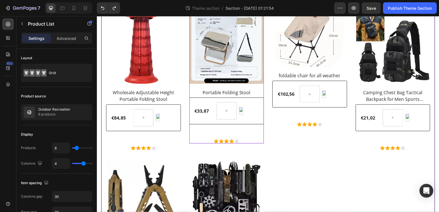
click at [176, 116] on div "Product Badge" at bounding box center [166, 118] width 20 height 17
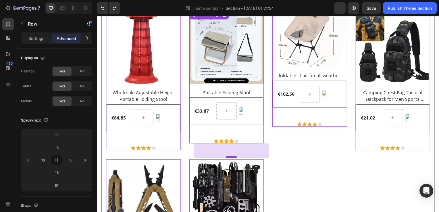
click at [97, 16] on div at bounding box center [97, 16] width 0 height 0
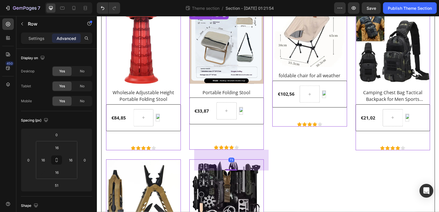
drag, startPoint x: 235, startPoint y: 158, endPoint x: 235, endPoint y: 164, distance: 6.3
click at [97, 16] on div "73" at bounding box center [97, 16] width 0 height 0
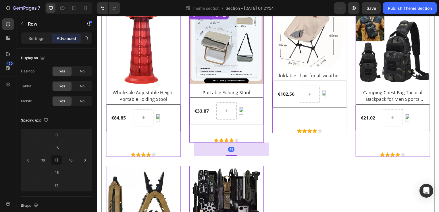
drag, startPoint x: 231, startPoint y: 170, endPoint x: 229, endPoint y: 165, distance: 5.3
click at [229, 165] on div "(P) Images Wholesale Adjustable Height Portable Folding Stool (P) Title €84,85 …" at bounding box center [269, 159] width 326 height 300
type input "57"
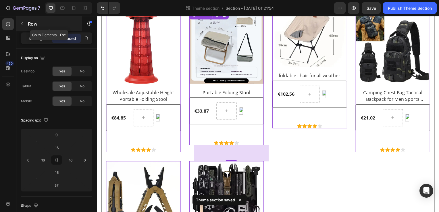
click at [19, 24] on button "button" at bounding box center [22, 23] width 9 height 9
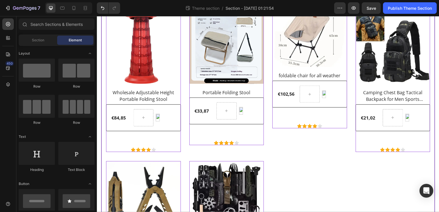
click at [102, 79] on div "(P) Images Wholesale Adjustable Height Portable Folding Stool (P) Title €84,85 …" at bounding box center [269, 154] width 336 height 300
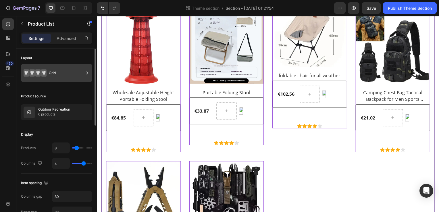
click at [46, 70] on icon at bounding box center [35, 72] width 23 height 13
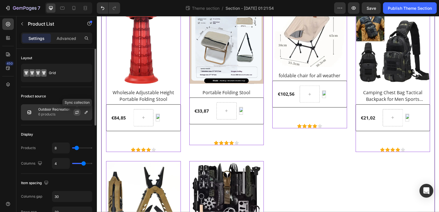
click at [76, 112] on icon "button" at bounding box center [77, 112] width 5 height 5
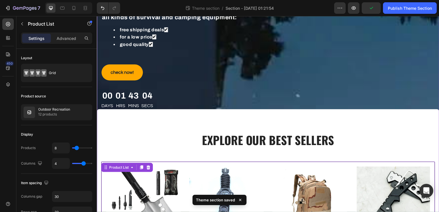
scroll to position [157, 0]
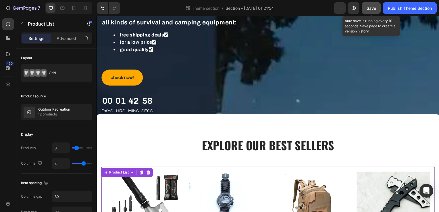
click at [369, 4] on button "Save" at bounding box center [371, 7] width 19 height 11
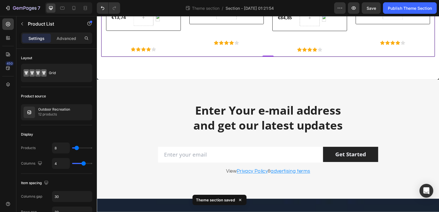
scroll to position [597, 0]
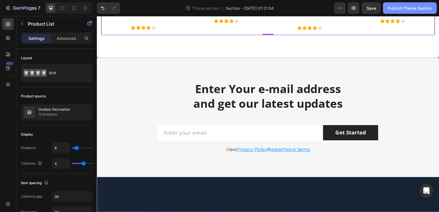
click at [418, 8] on div "Publish Theme Section" at bounding box center [410, 8] width 44 height 6
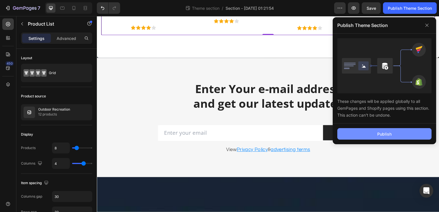
click at [378, 134] on div "Publish" at bounding box center [384, 134] width 14 height 6
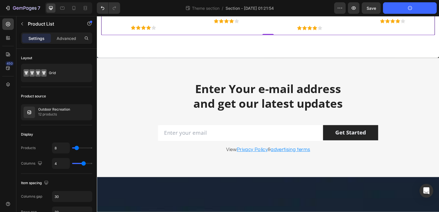
click at [378, 134] on button "Publish" at bounding box center [384, 133] width 94 height 11
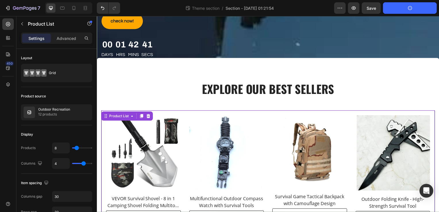
scroll to position [213, 0]
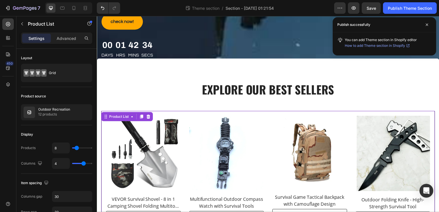
click at [380, 46] on span "How to add Theme section in Shopify" at bounding box center [375, 46] width 60 height 6
